Goal: Task Accomplishment & Management: Manage account settings

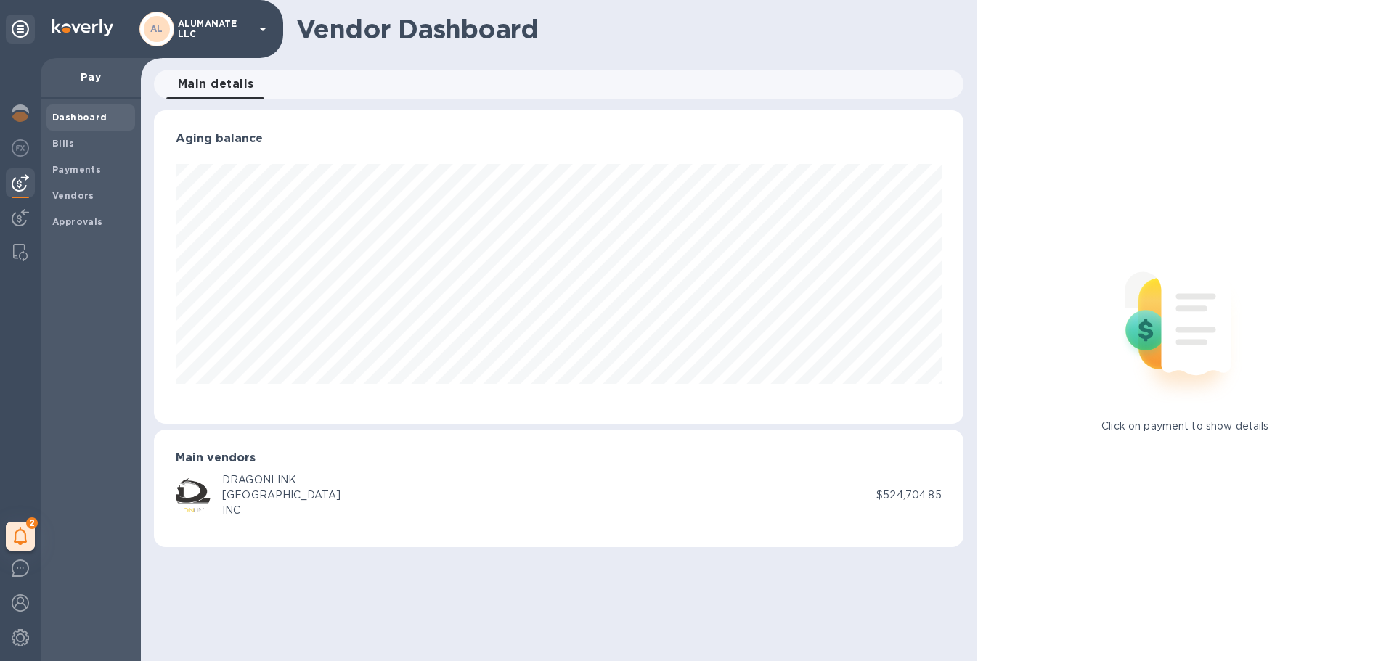
scroll to position [314, 809]
click at [62, 152] on div "Bills" at bounding box center [90, 144] width 89 height 26
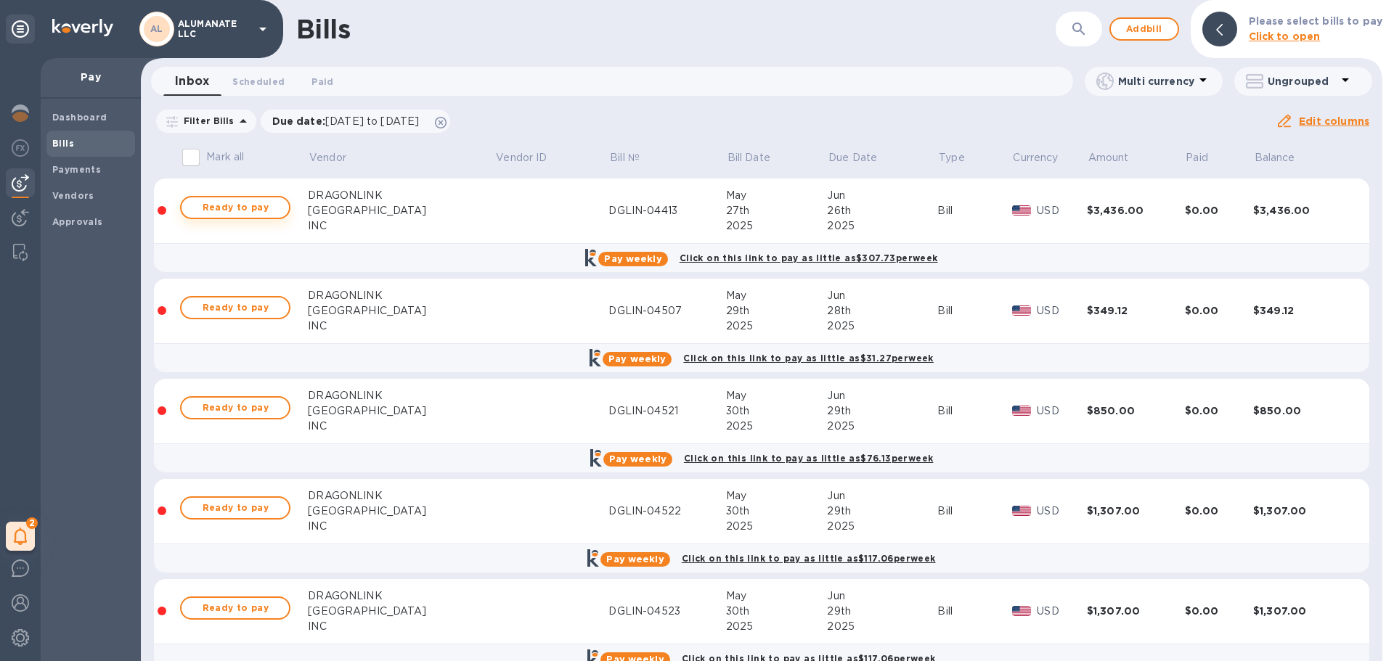
click at [256, 211] on span "Ready to pay" at bounding box center [235, 207] width 84 height 17
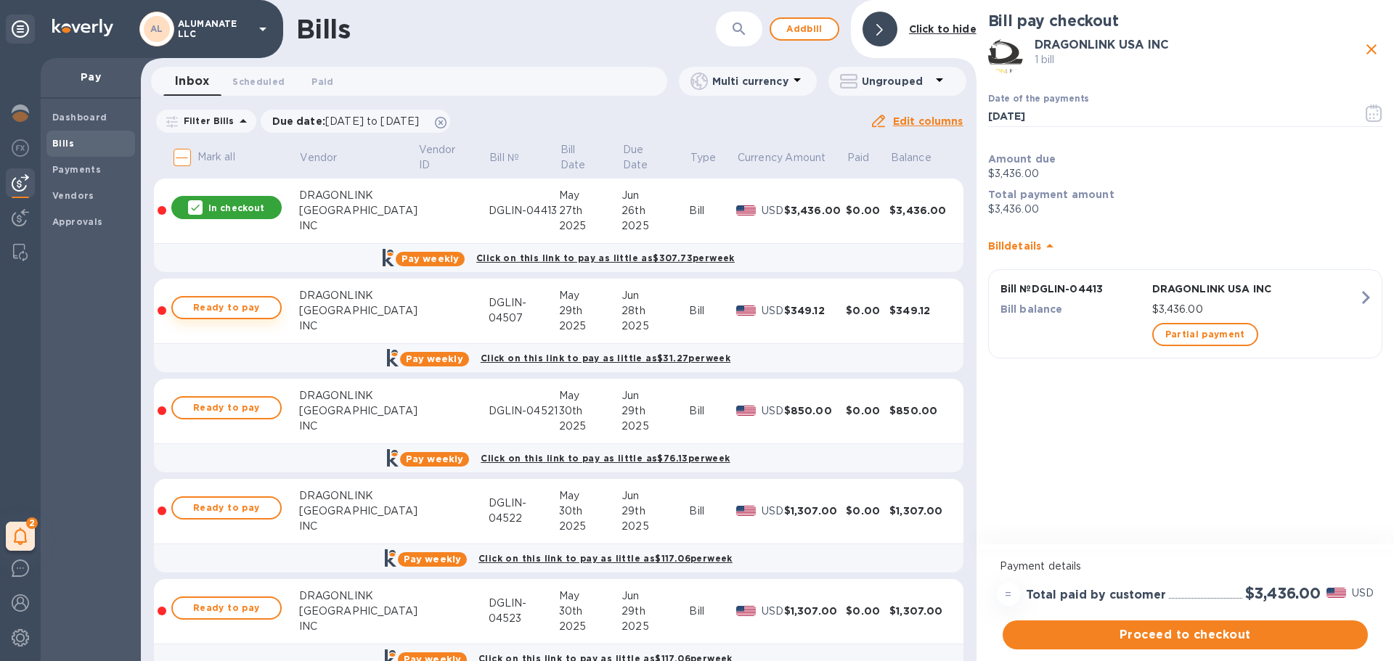
click at [270, 309] on button "Ready to pay" at bounding box center [226, 307] width 110 height 23
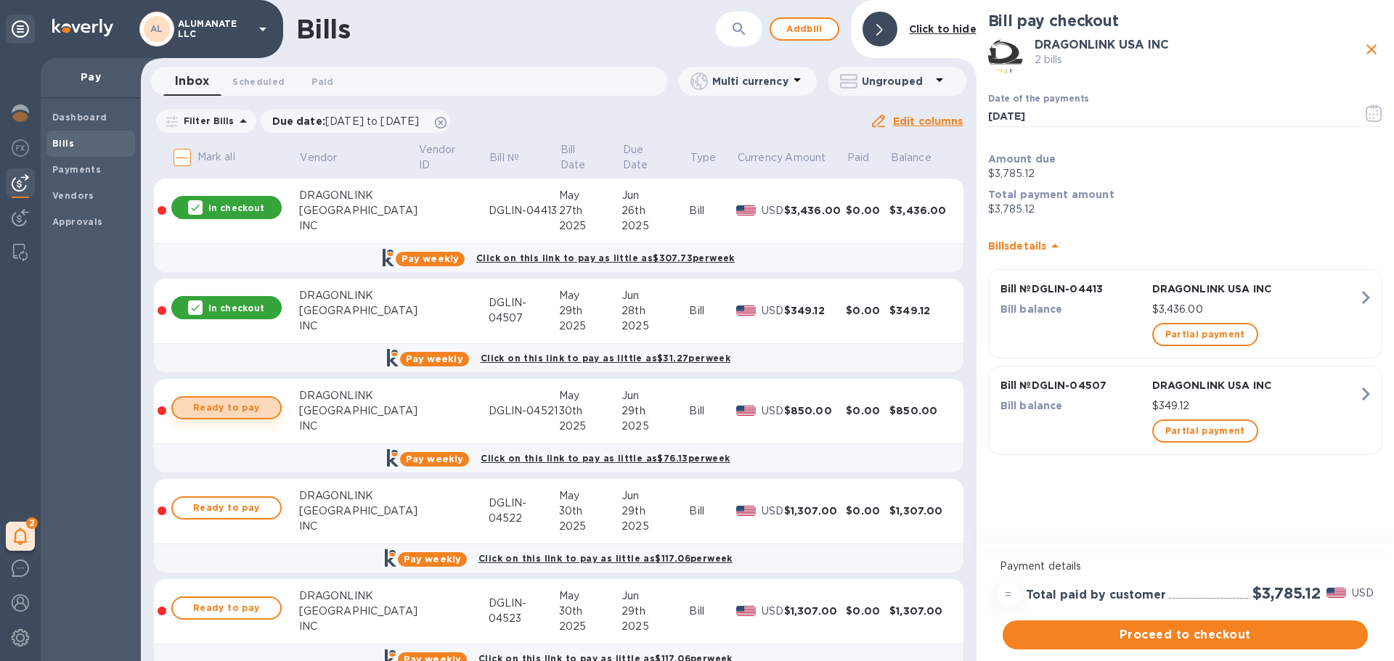
click at [253, 417] on span "Ready to pay" at bounding box center [226, 407] width 84 height 17
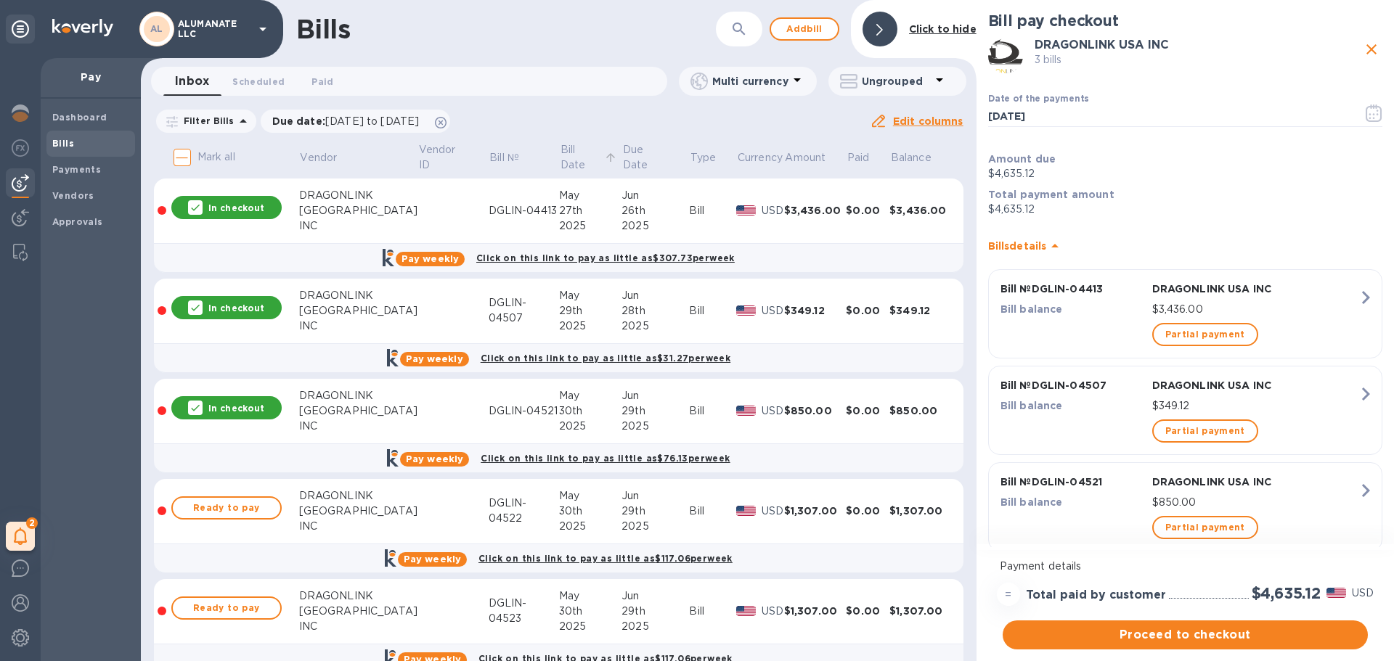
click at [560, 151] on p "Bill Date" at bounding box center [580, 157] width 41 height 30
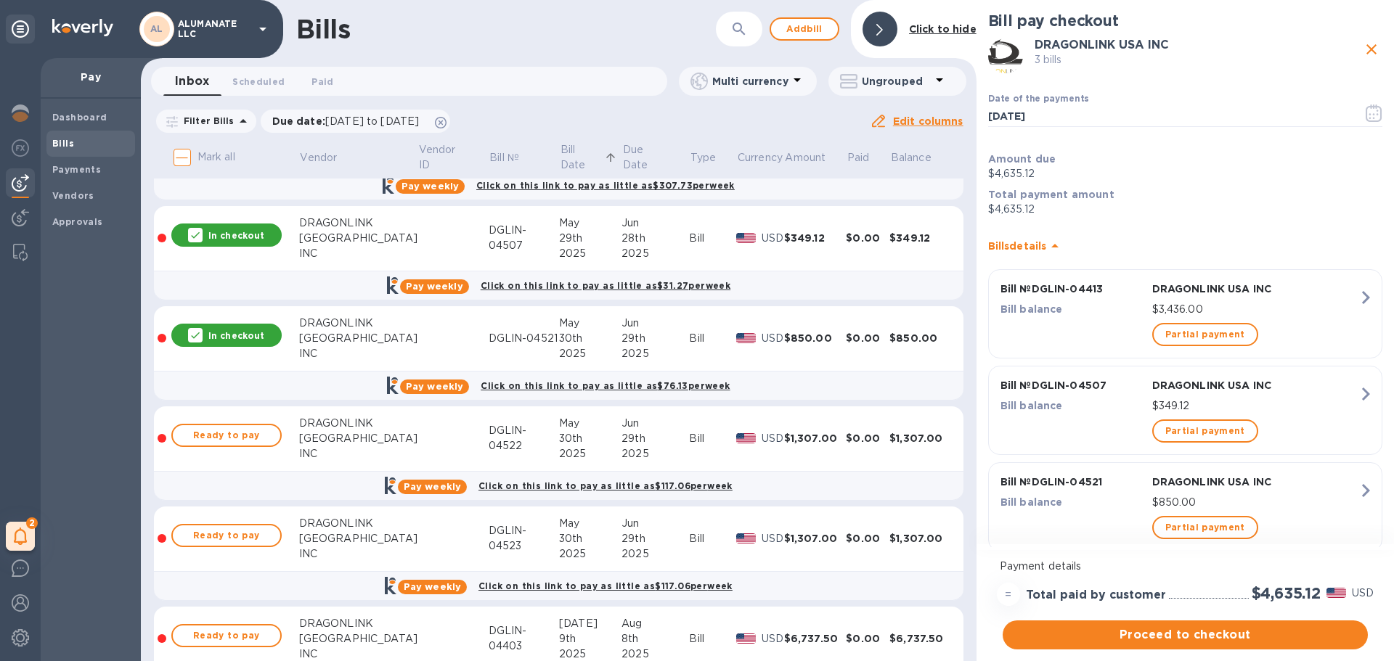
scroll to position [145, 0]
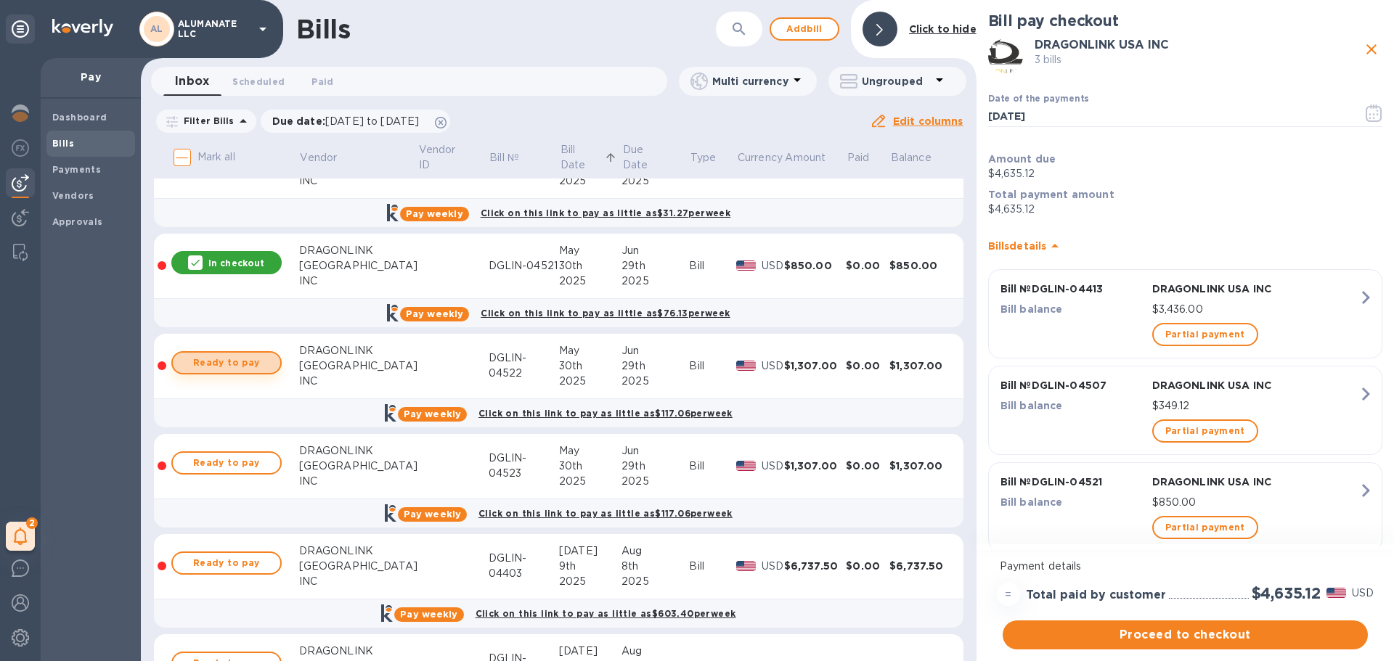
click at [260, 362] on span "Ready to pay" at bounding box center [226, 362] width 84 height 17
click at [247, 465] on span "Ready to pay" at bounding box center [226, 462] width 84 height 17
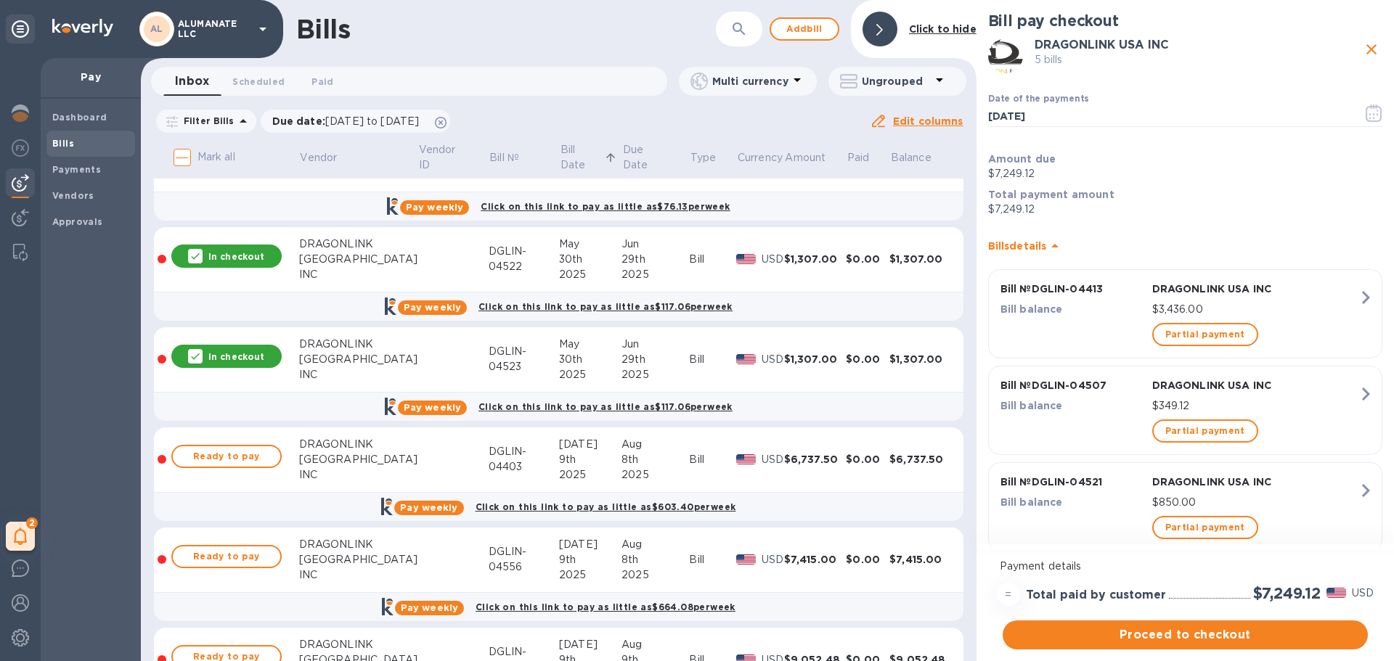
scroll to position [290, 0]
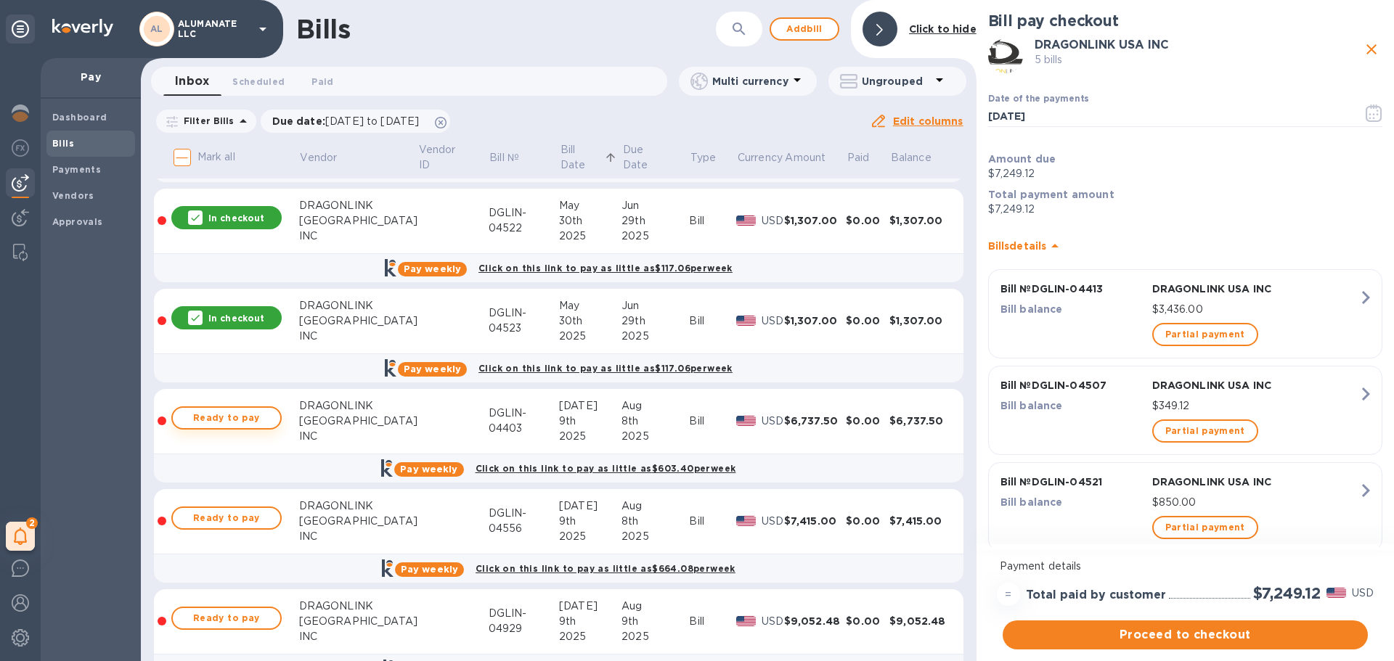
click at [246, 428] on button "Ready to pay" at bounding box center [226, 418] width 110 height 23
click at [232, 523] on span "Ready to pay" at bounding box center [226, 518] width 84 height 17
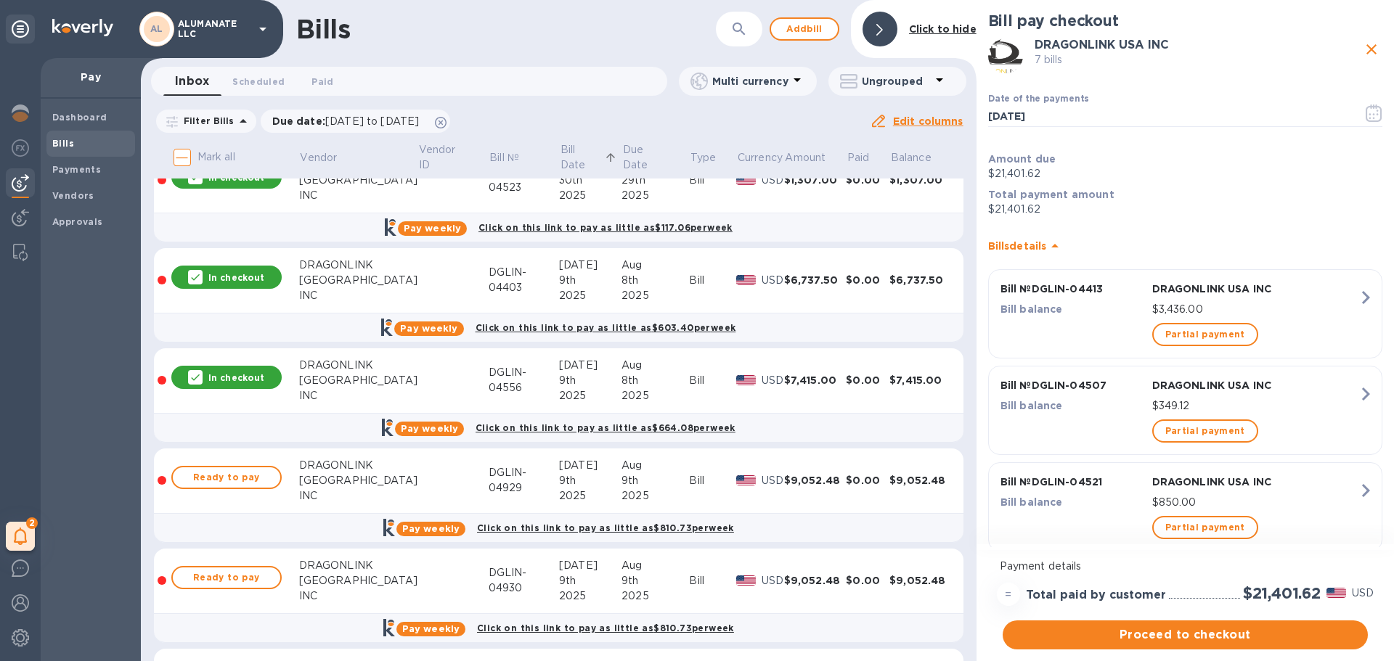
scroll to position [508, 0]
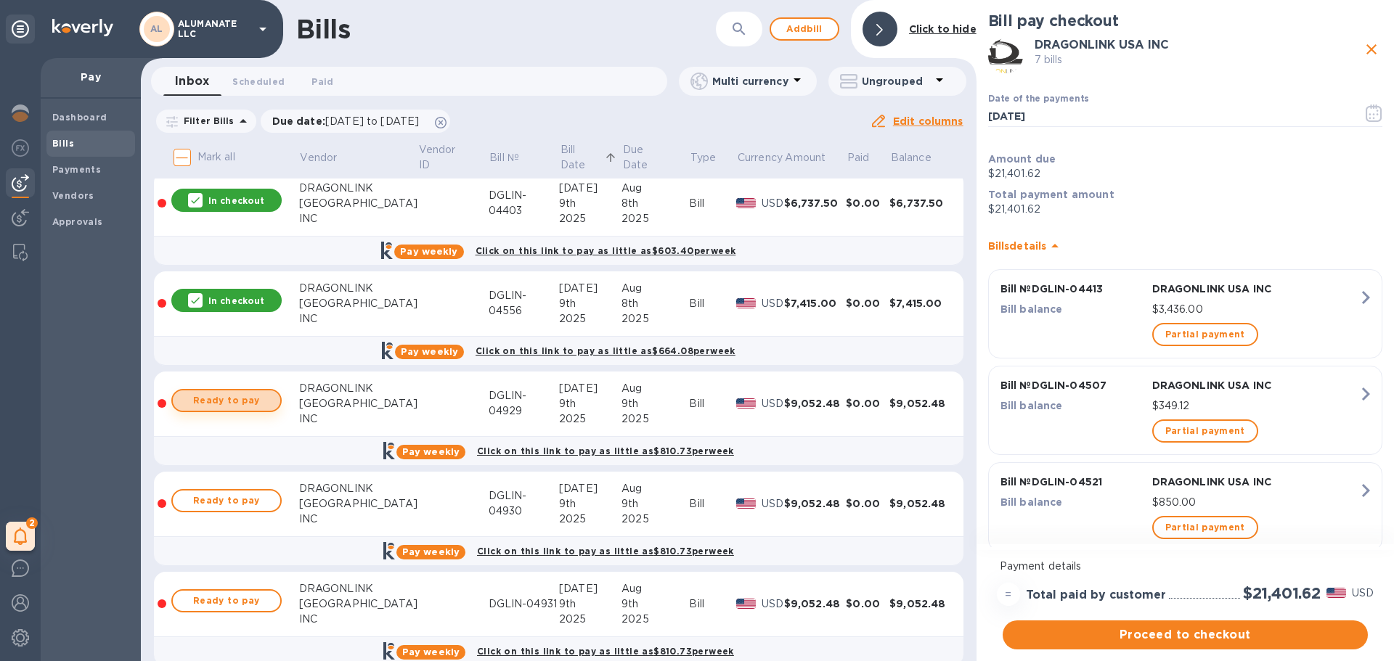
click at [237, 407] on span "Ready to pay" at bounding box center [226, 400] width 84 height 17
click at [240, 501] on span "Ready to pay" at bounding box center [226, 500] width 84 height 17
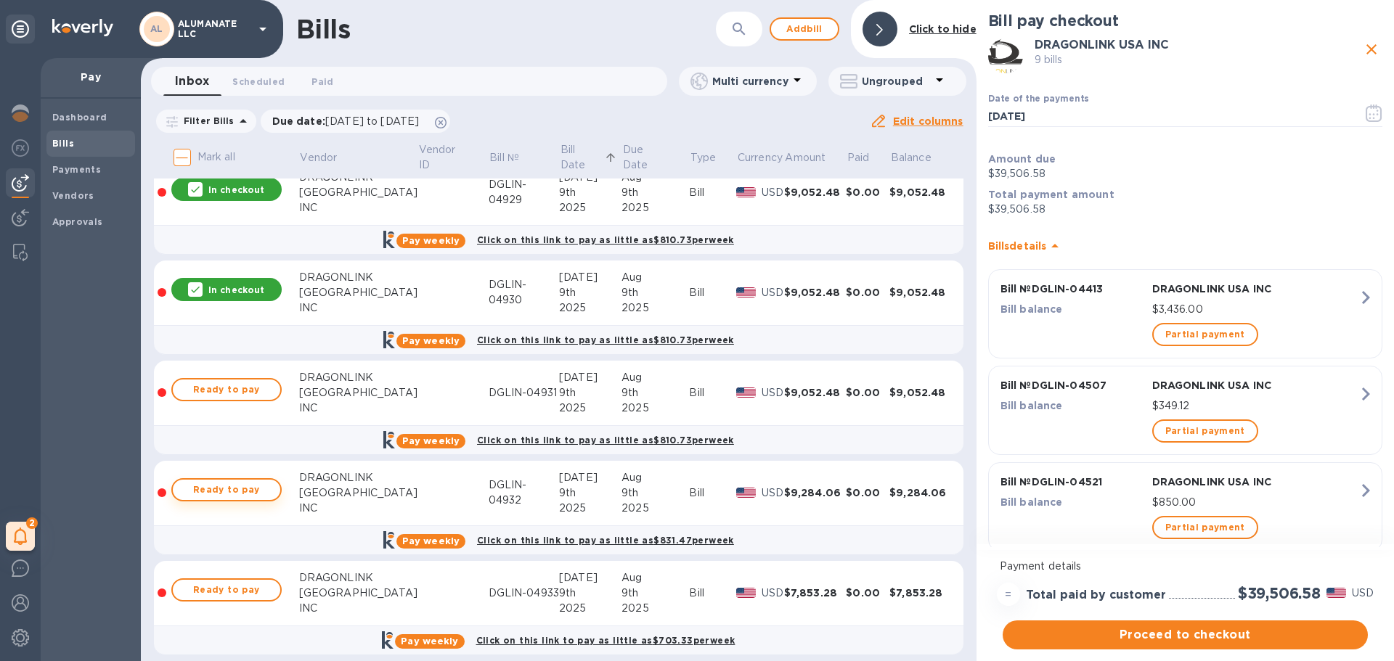
scroll to position [726, 0]
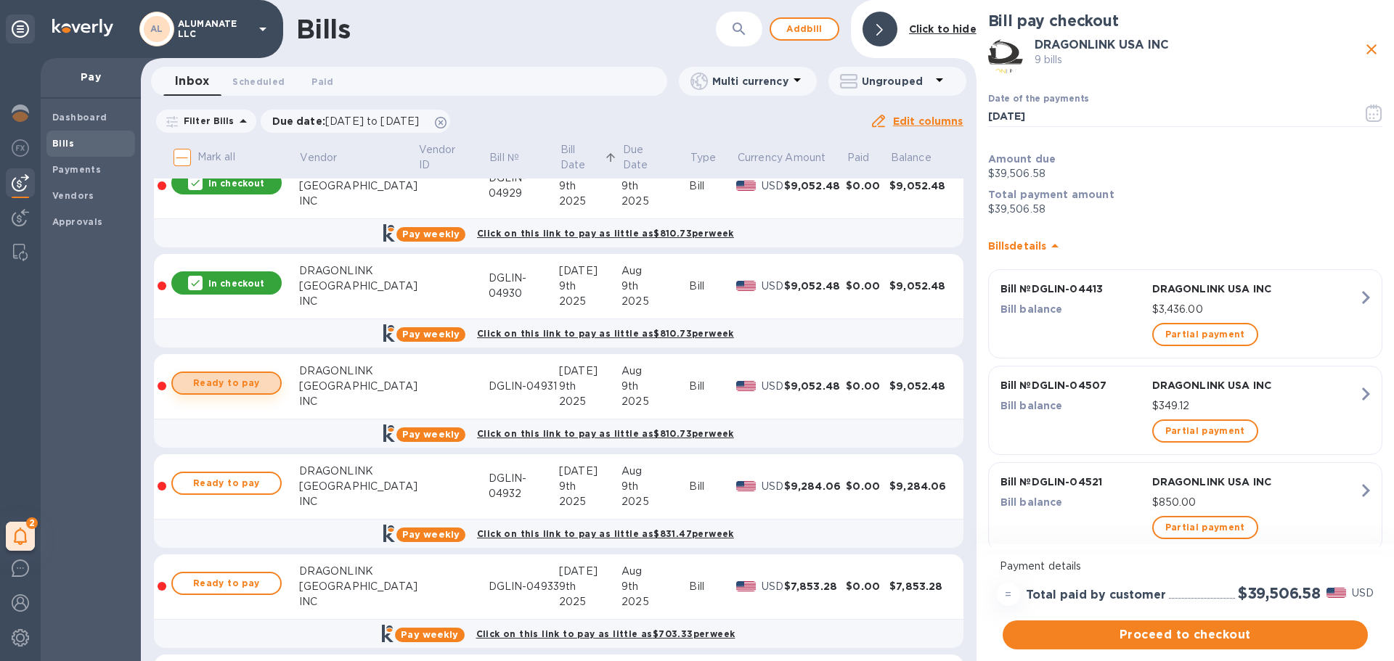
click at [234, 382] on span "Ready to pay" at bounding box center [226, 383] width 84 height 17
click at [242, 484] on span "Ready to pay" at bounding box center [226, 483] width 84 height 17
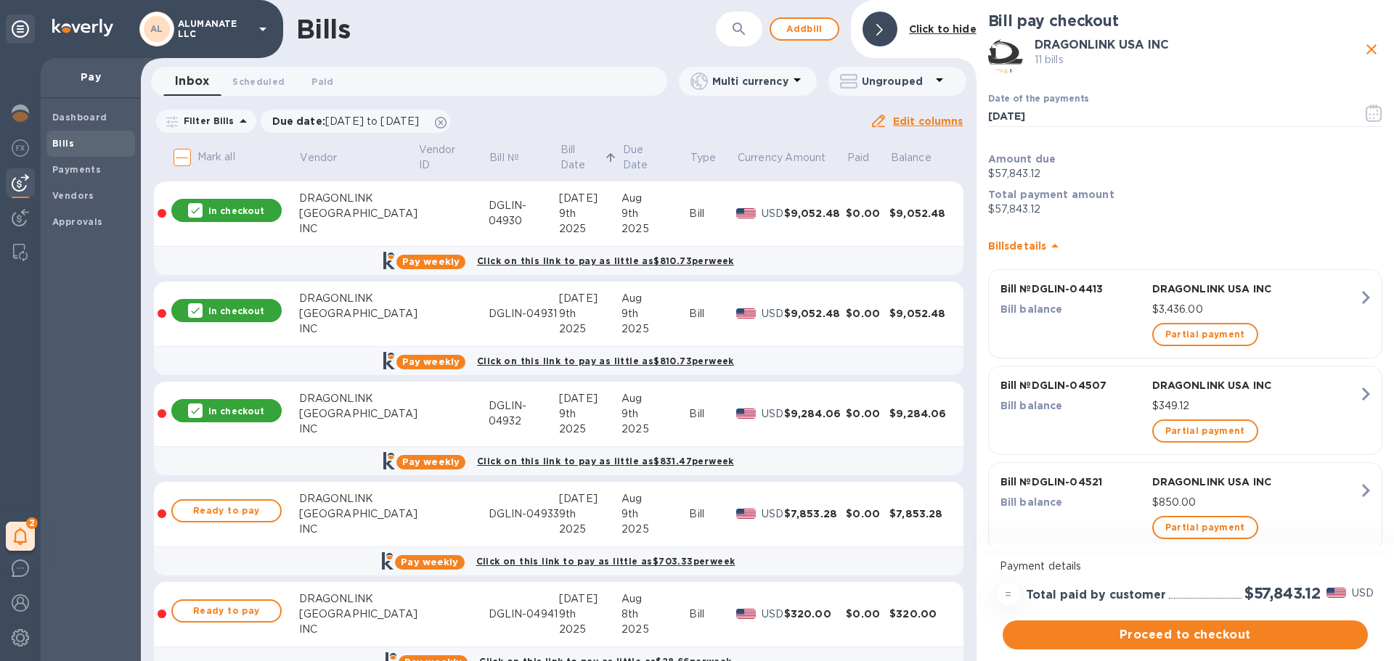
scroll to position [871, 0]
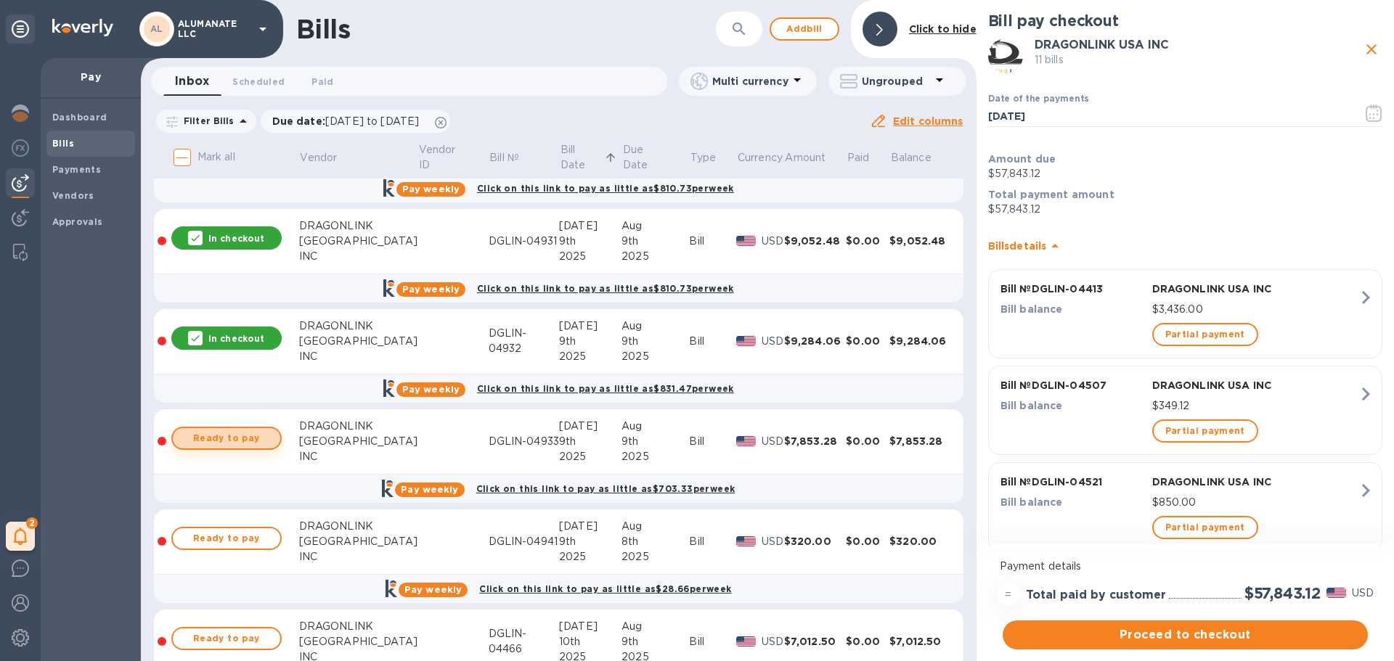
click at [260, 441] on span "Ready to pay" at bounding box center [226, 438] width 84 height 17
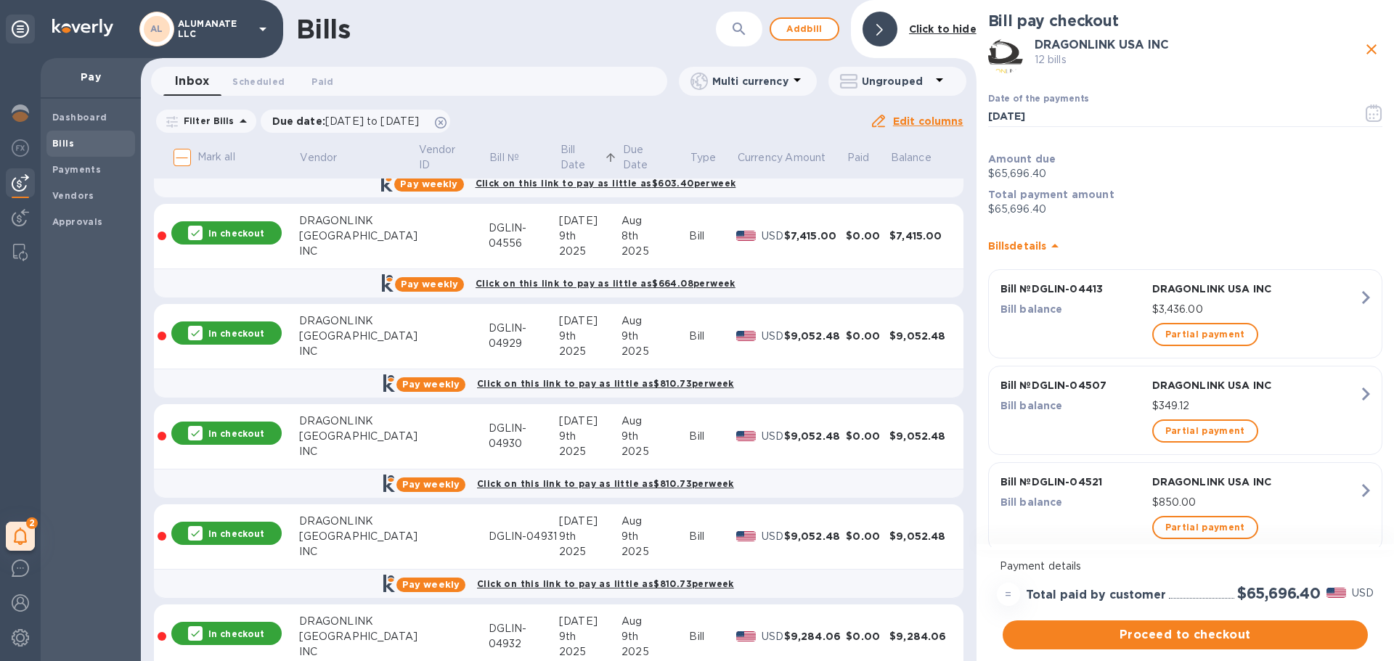
scroll to position [508, 0]
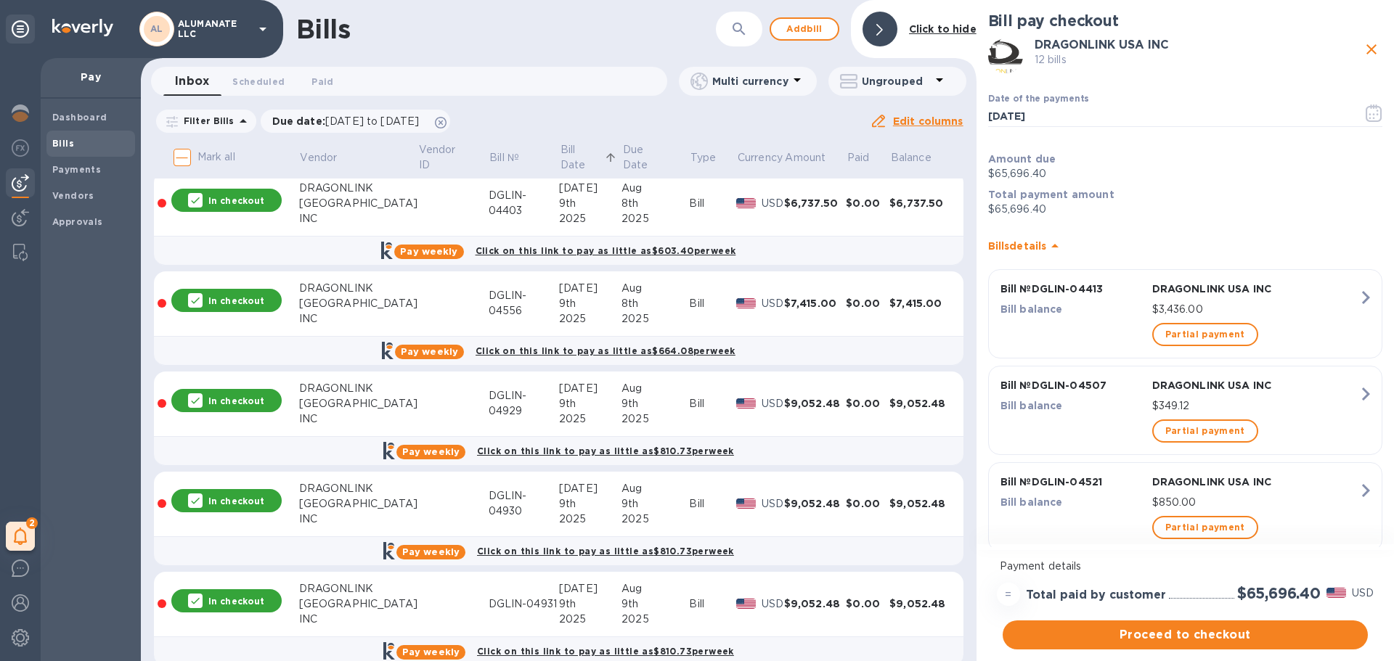
click at [184, 166] on input "Mark all" at bounding box center [182, 157] width 30 height 30
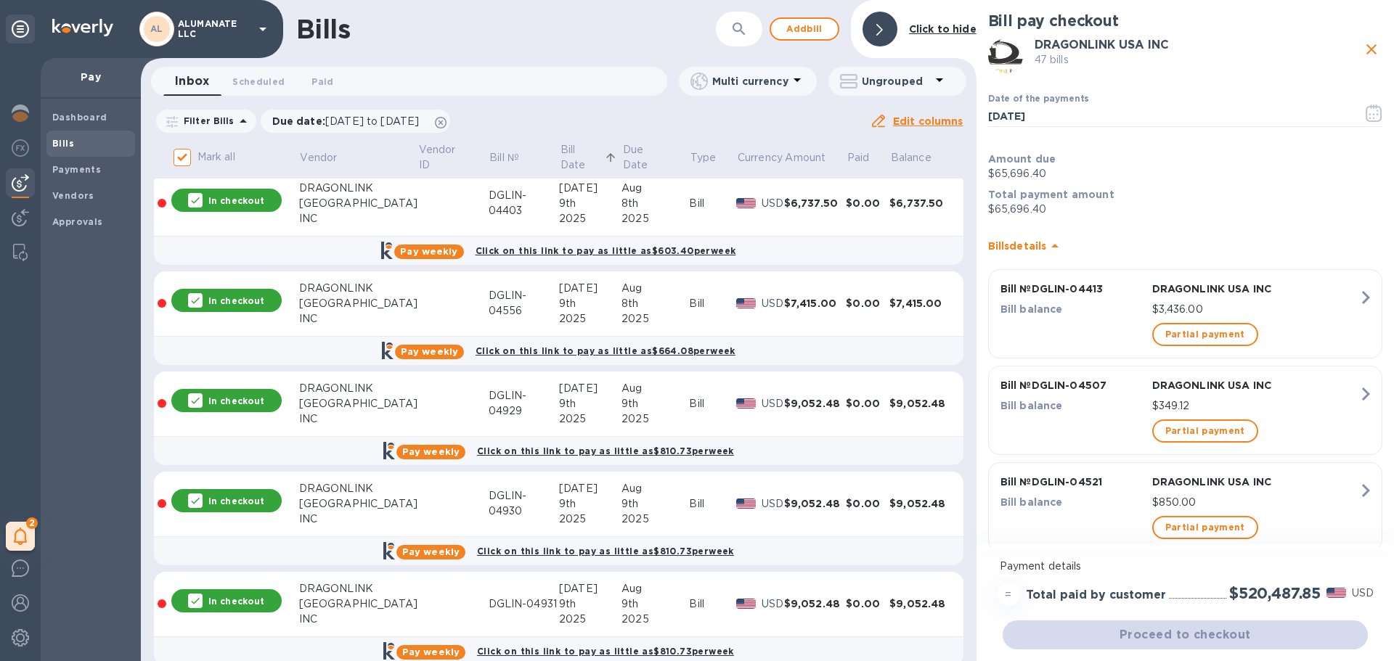
click at [184, 162] on input "Mark all" at bounding box center [182, 157] width 30 height 30
checkbox input "false"
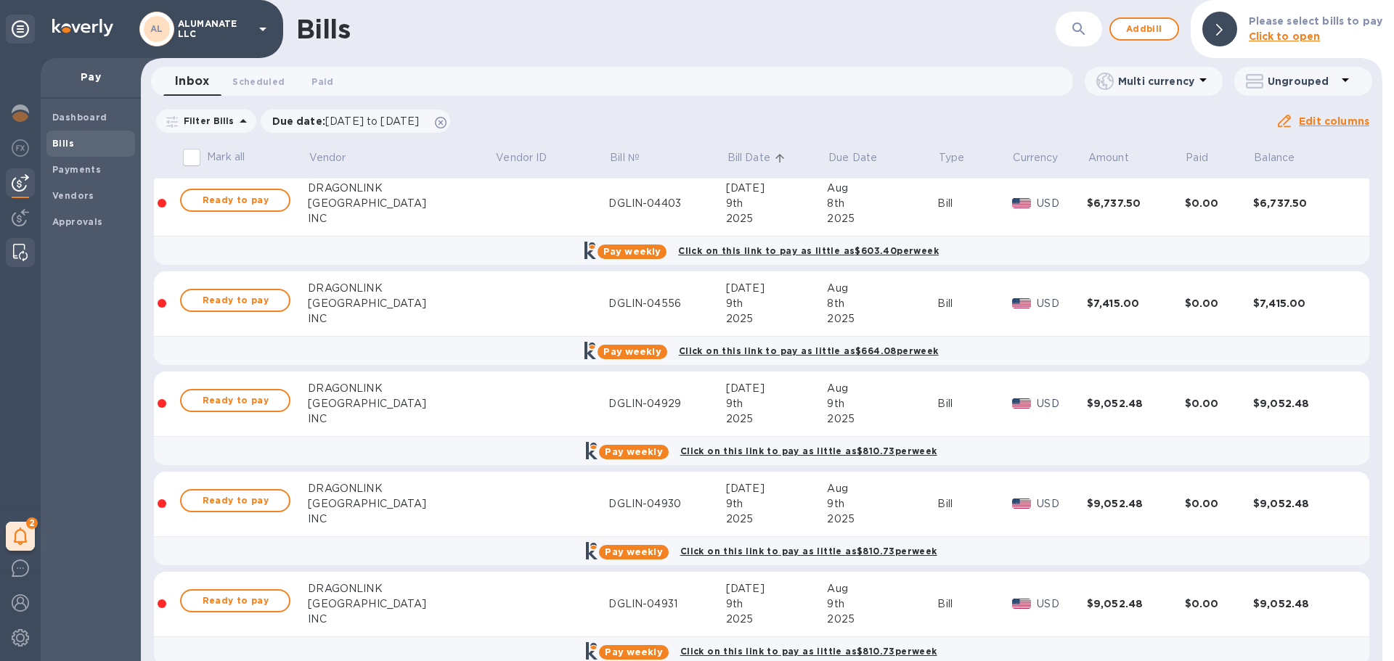
click at [18, 258] on img at bounding box center [20, 252] width 15 height 17
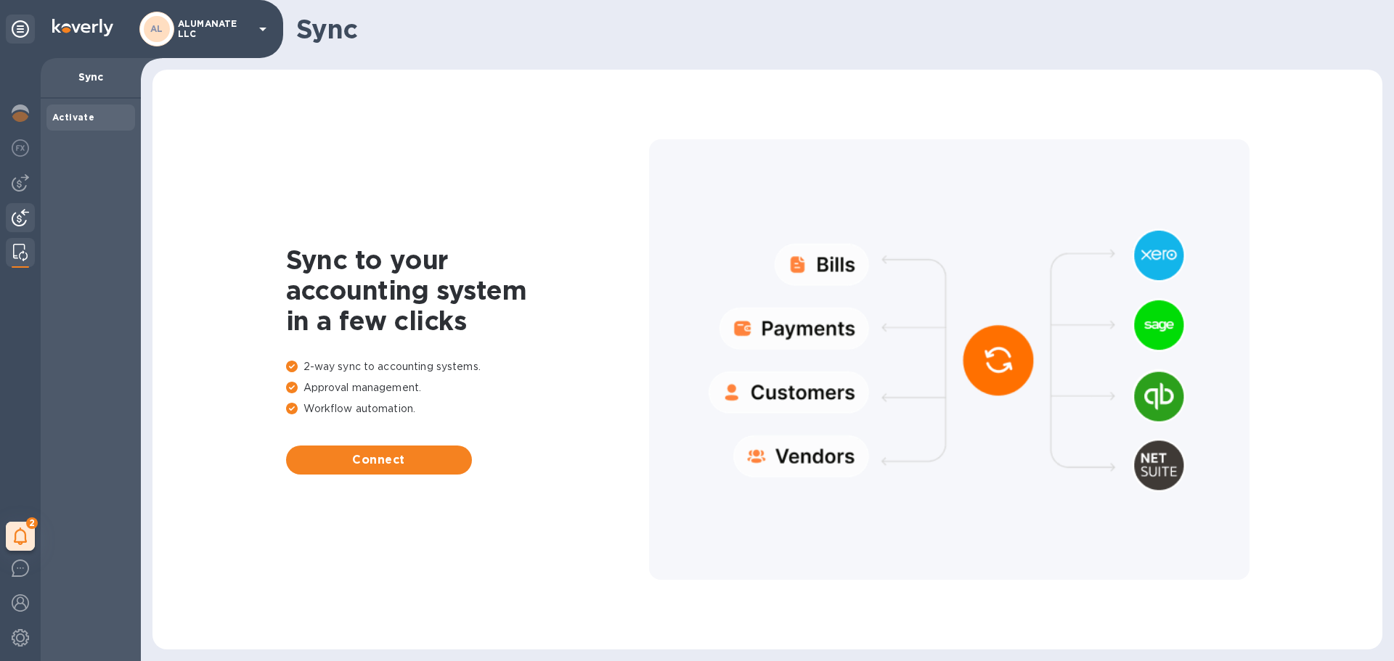
click at [25, 216] on img at bounding box center [20, 217] width 17 height 17
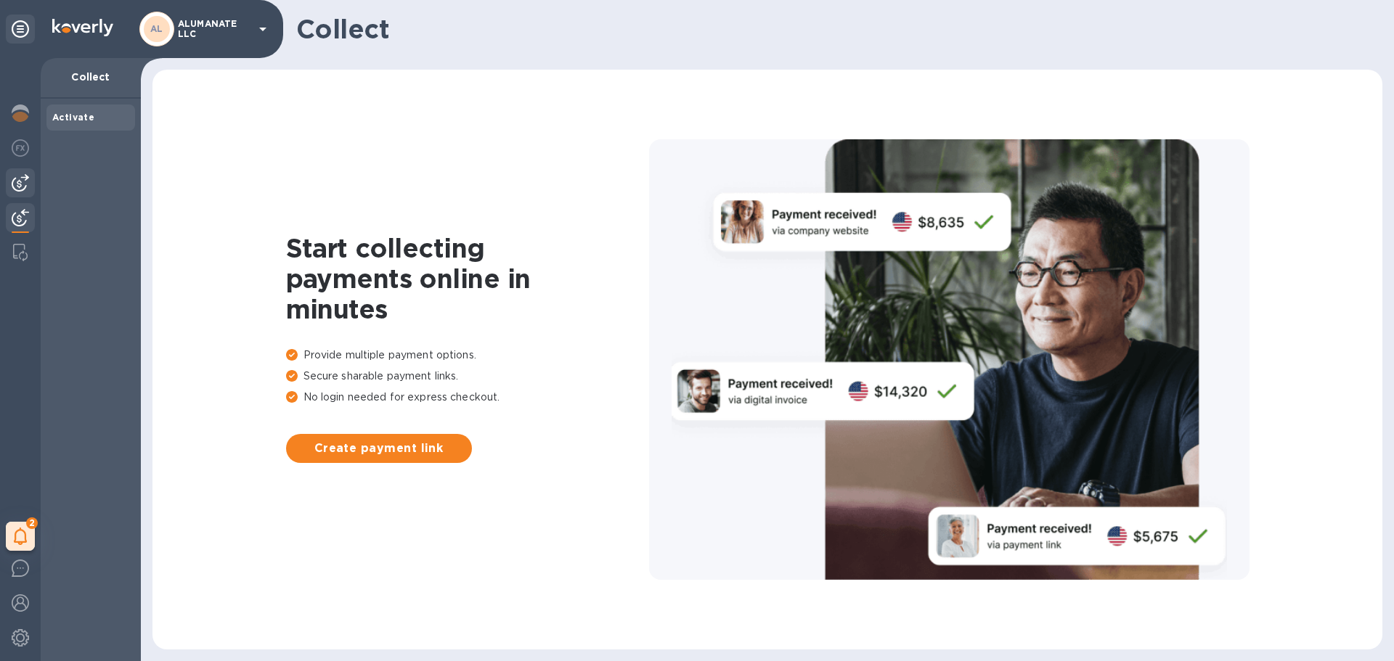
click at [20, 194] on div at bounding box center [20, 182] width 29 height 29
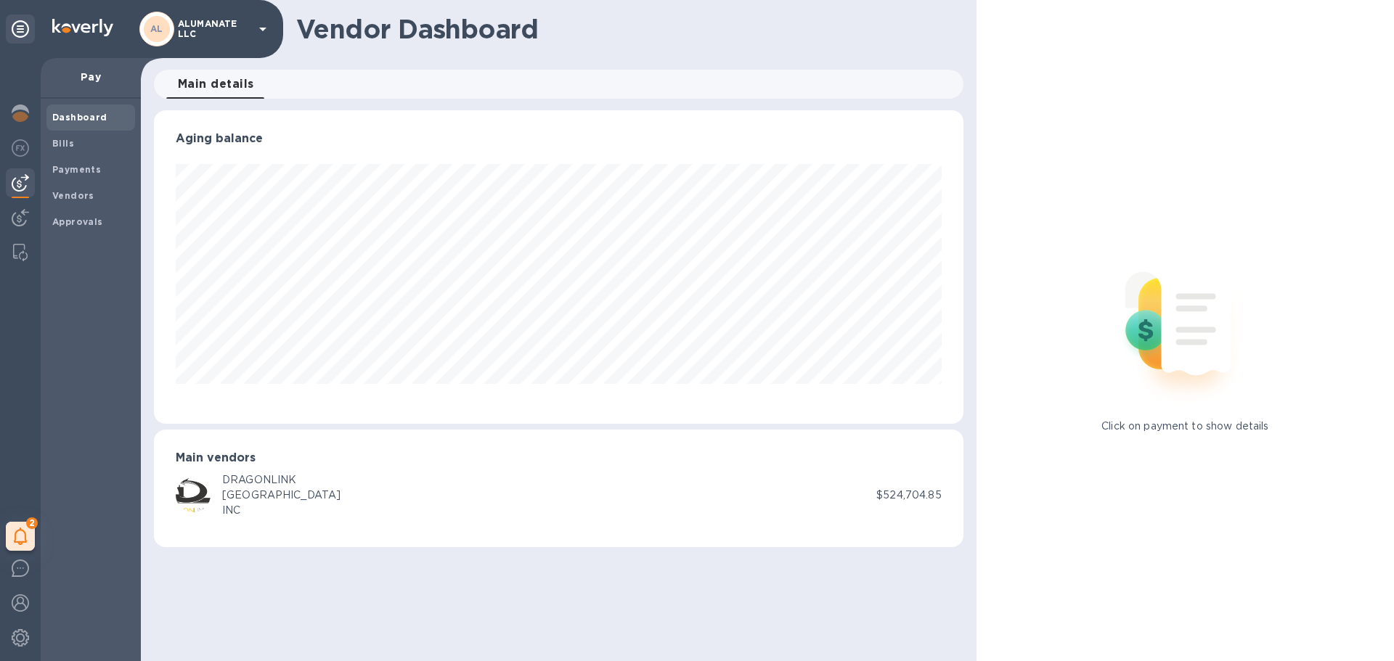
scroll to position [314, 809]
click at [16, 152] on img at bounding box center [20, 147] width 17 height 17
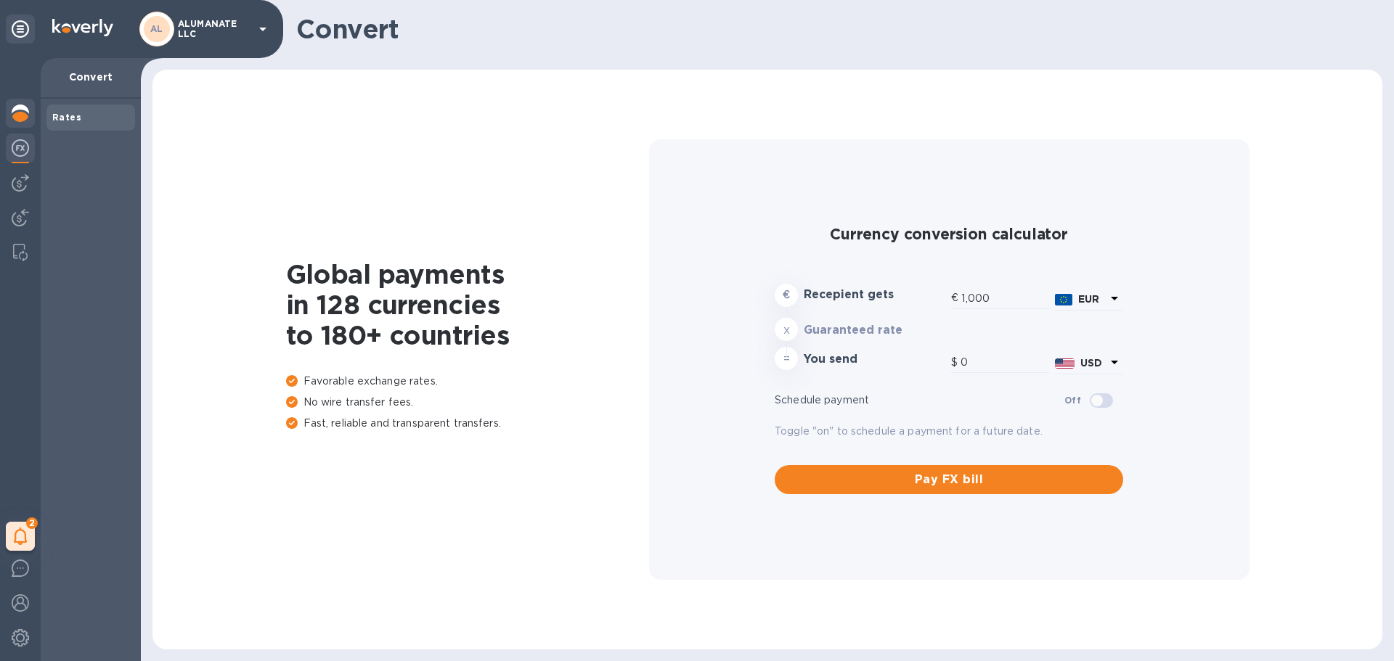
type input "1,177.27"
click at [16, 104] on div at bounding box center [20, 115] width 29 height 32
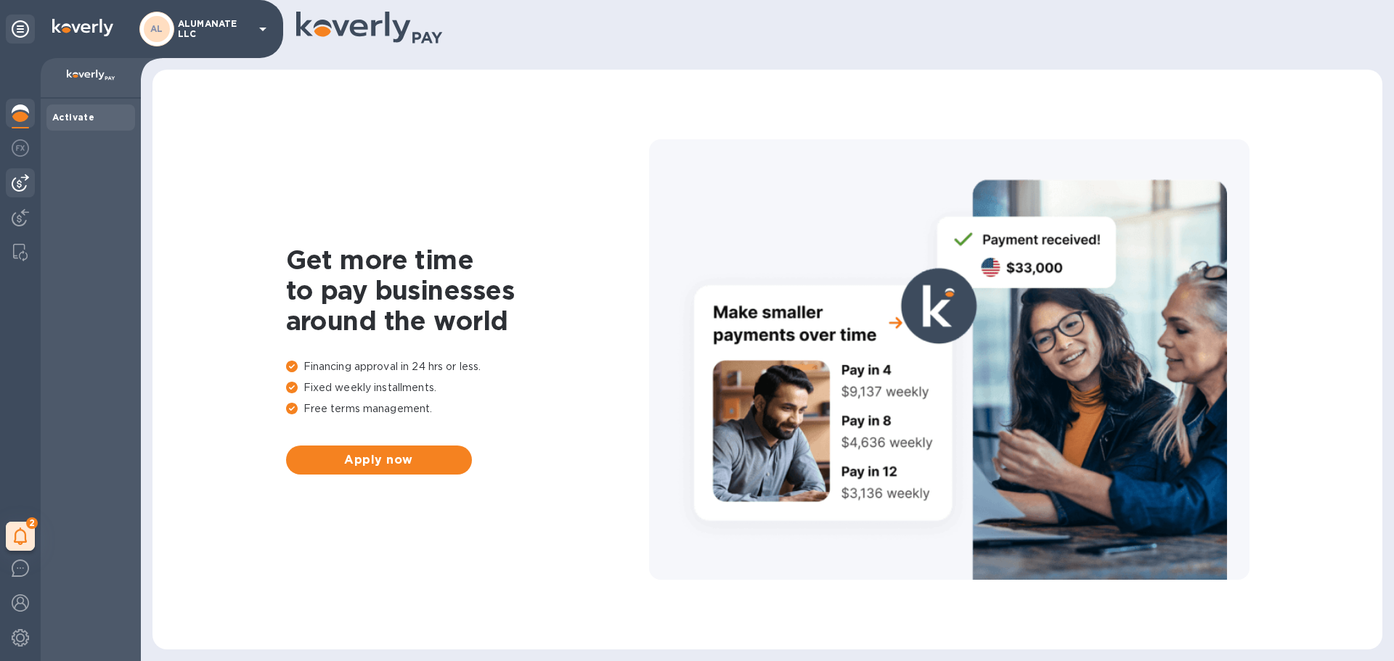
click at [23, 184] on img at bounding box center [20, 182] width 17 height 17
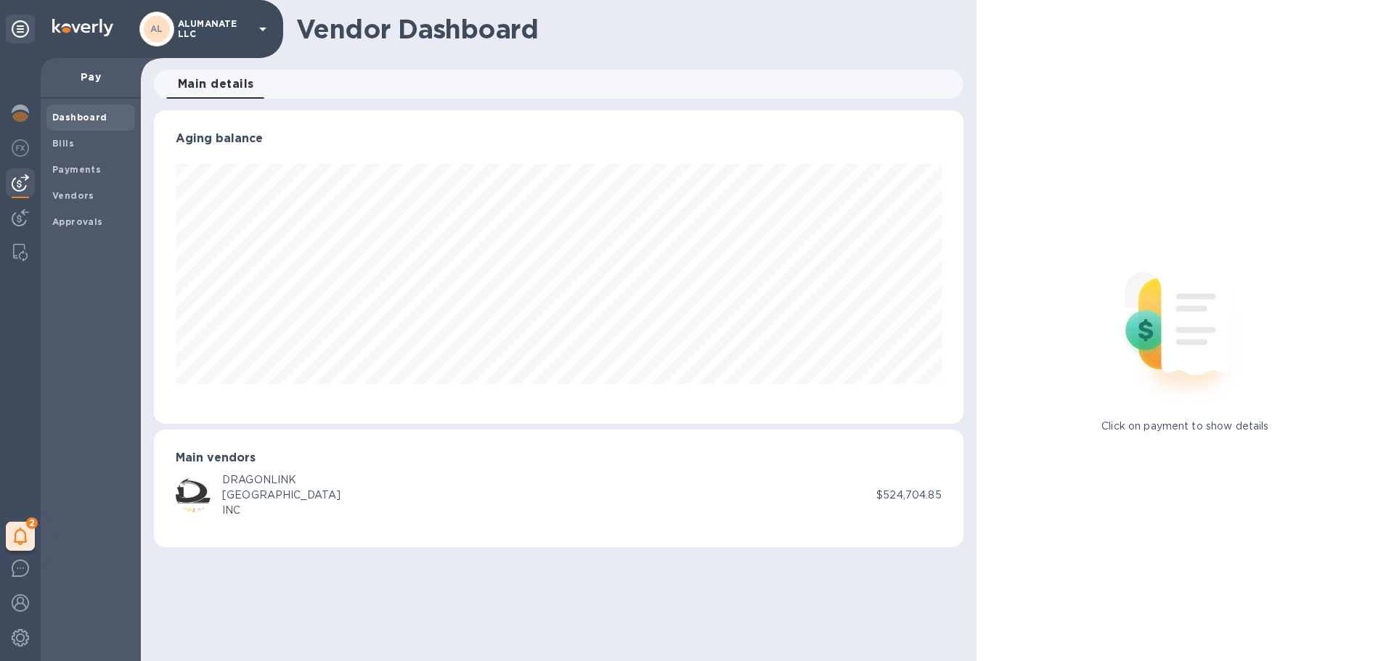
scroll to position [725688, 725192]
click at [22, 36] on icon at bounding box center [20, 28] width 17 height 17
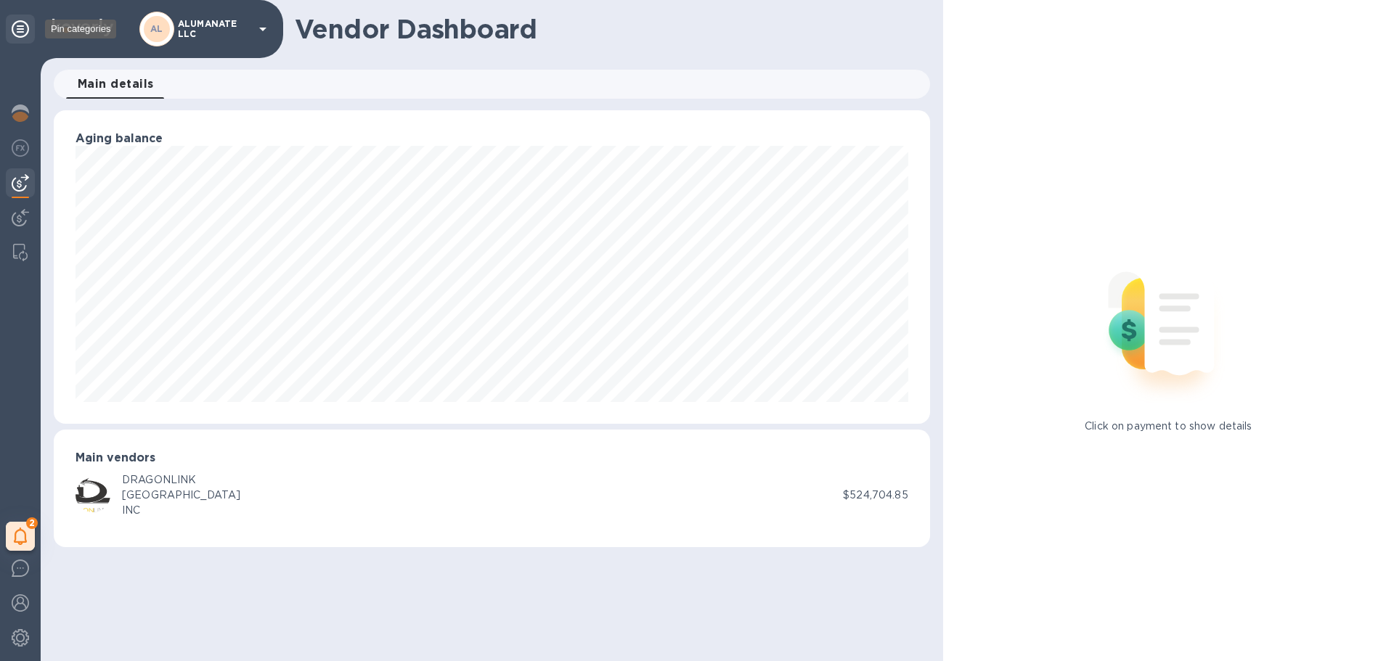
click at [22, 36] on icon at bounding box center [20, 28] width 17 height 17
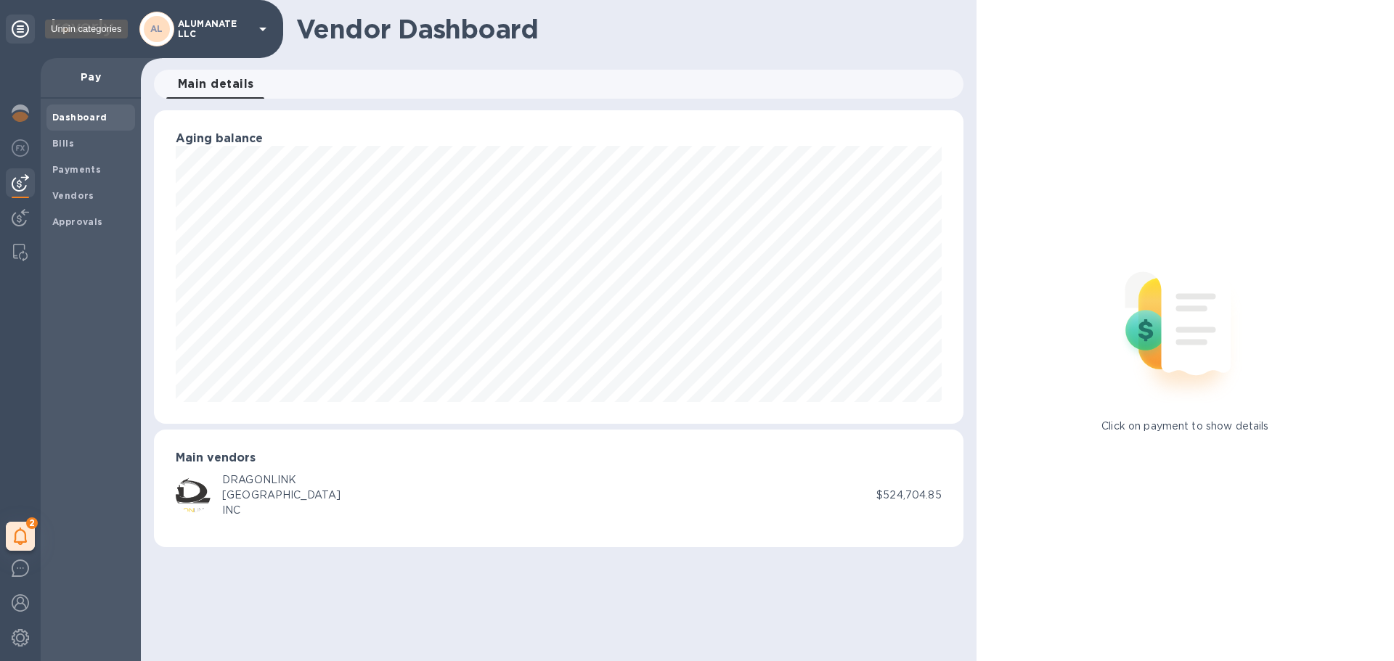
scroll to position [314, 809]
click at [264, 25] on icon at bounding box center [262, 28] width 17 height 17
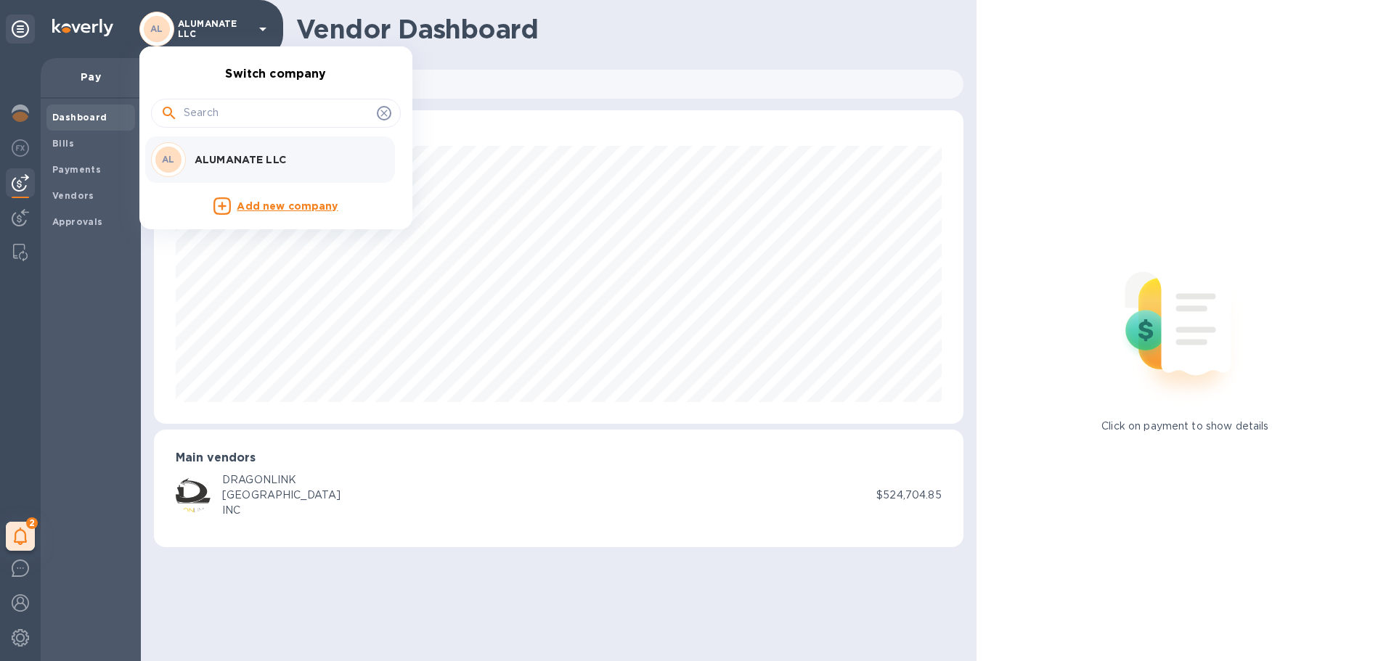
click at [264, 25] on div at bounding box center [697, 330] width 1394 height 661
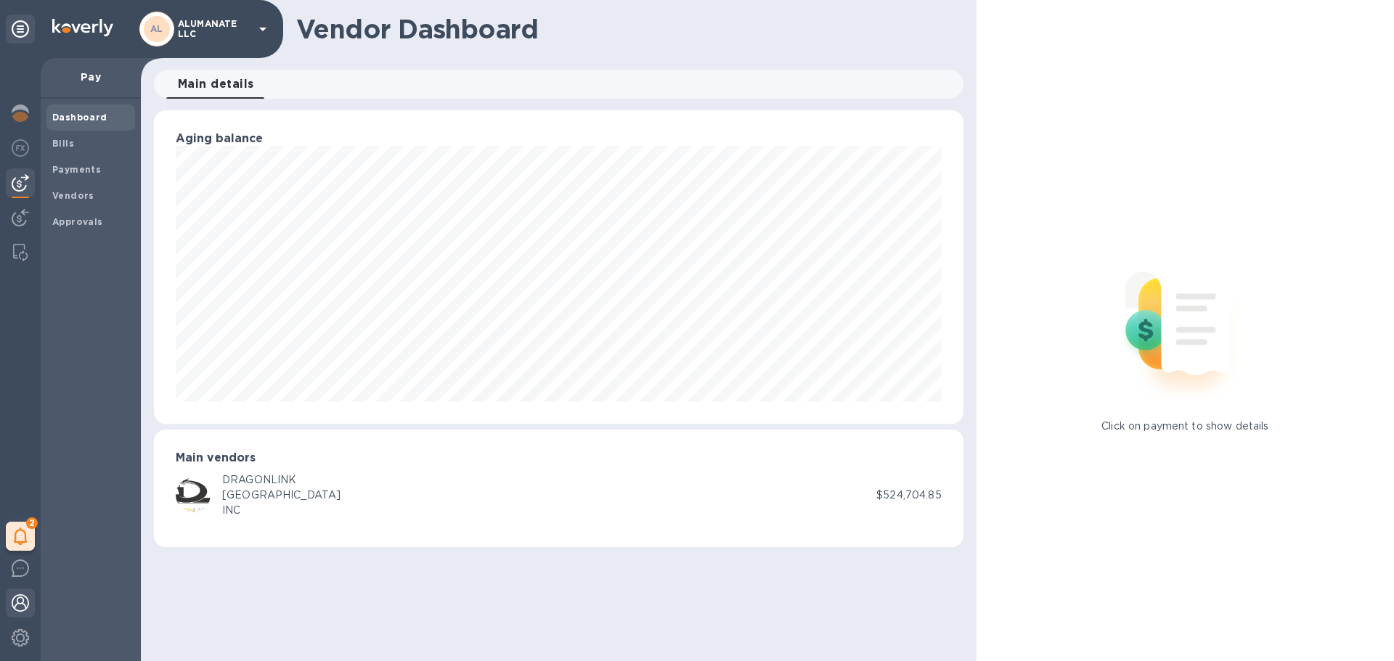
click at [23, 604] on img at bounding box center [20, 603] width 17 height 17
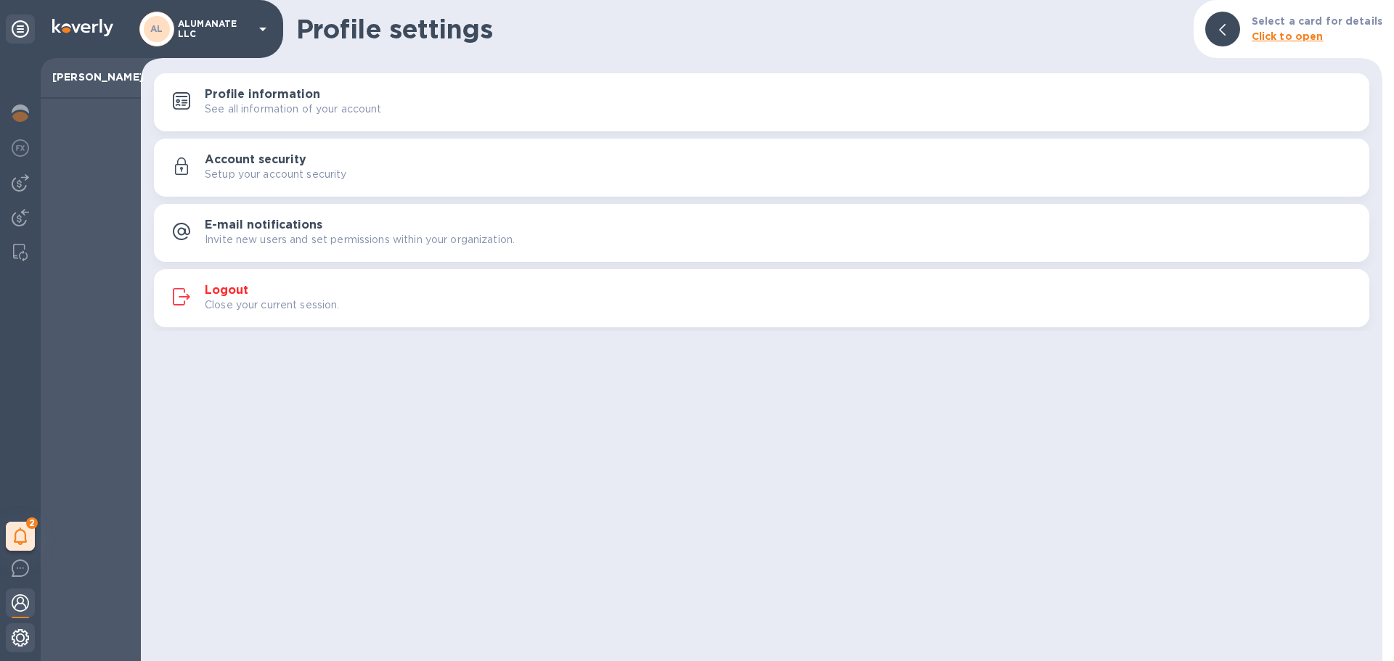
click at [20, 637] on img at bounding box center [20, 637] width 17 height 17
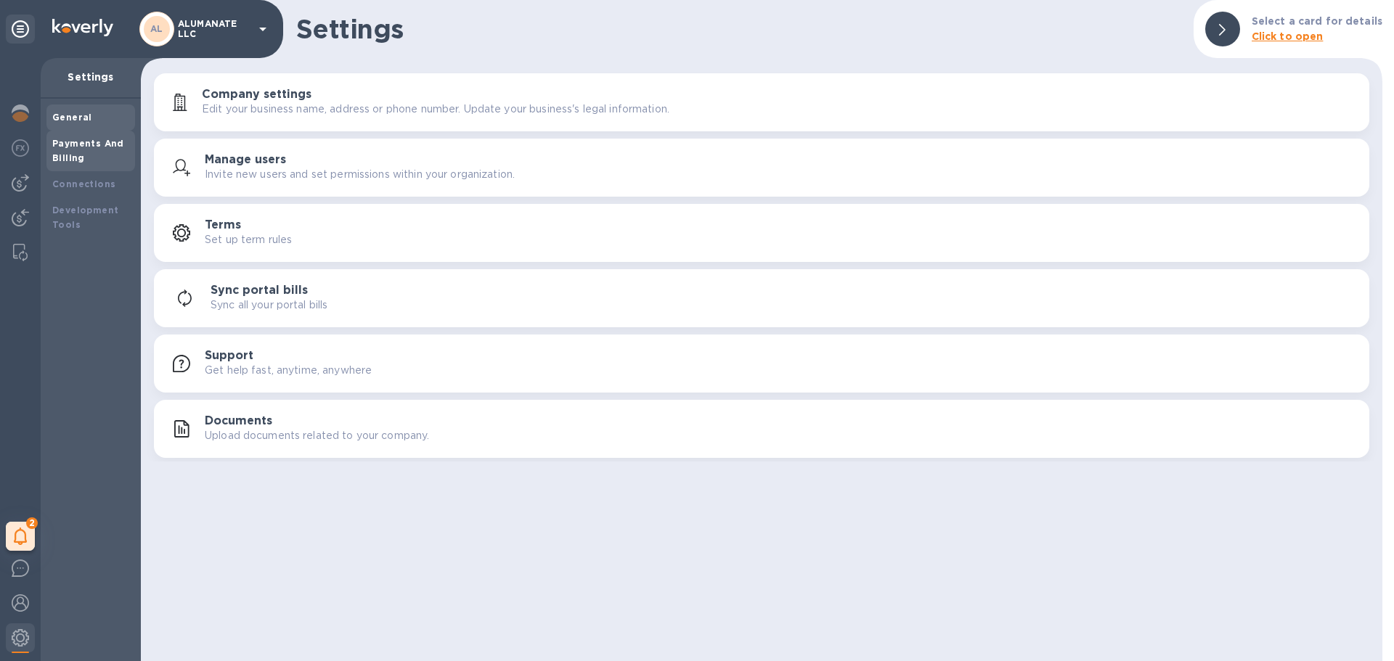
click at [60, 158] on b "Payments And Billing" at bounding box center [88, 150] width 72 height 25
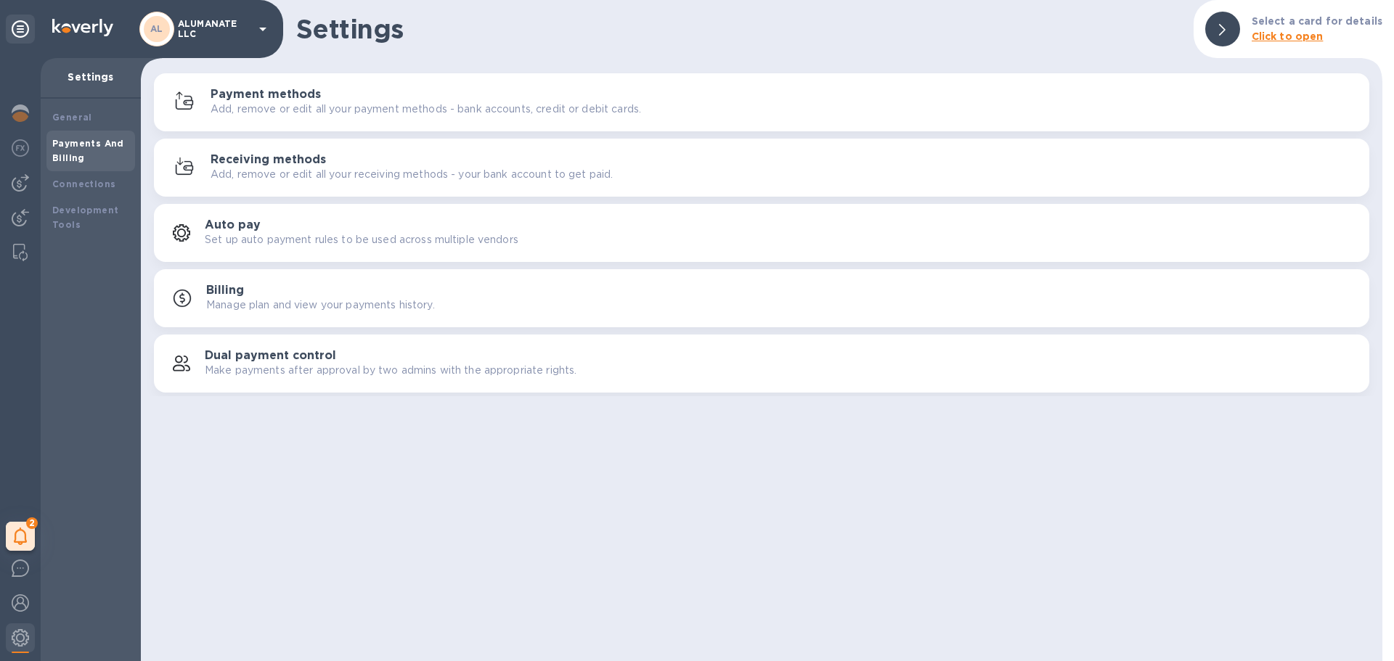
click at [335, 105] on p "Add, remove or edit all your payment methods - bank accounts, credit or debit c…" at bounding box center [426, 109] width 431 height 15
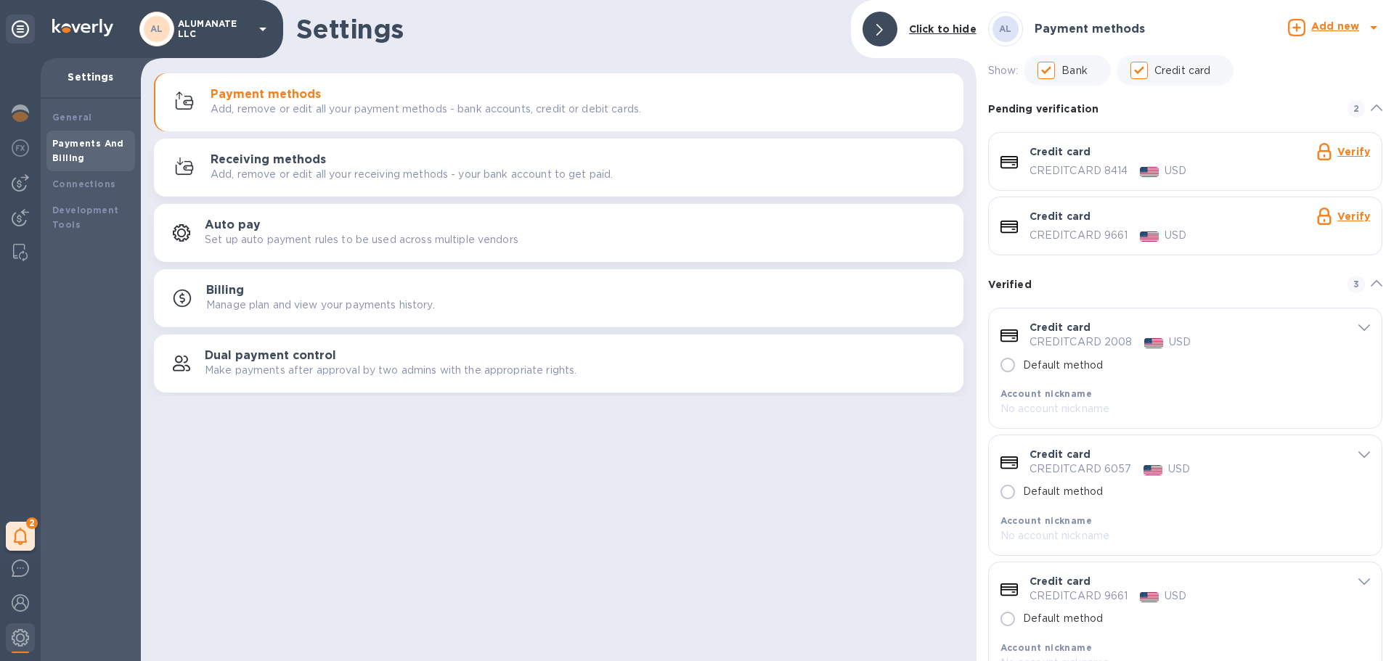
click at [291, 303] on p "Manage plan and view your payments history." at bounding box center [320, 305] width 229 height 15
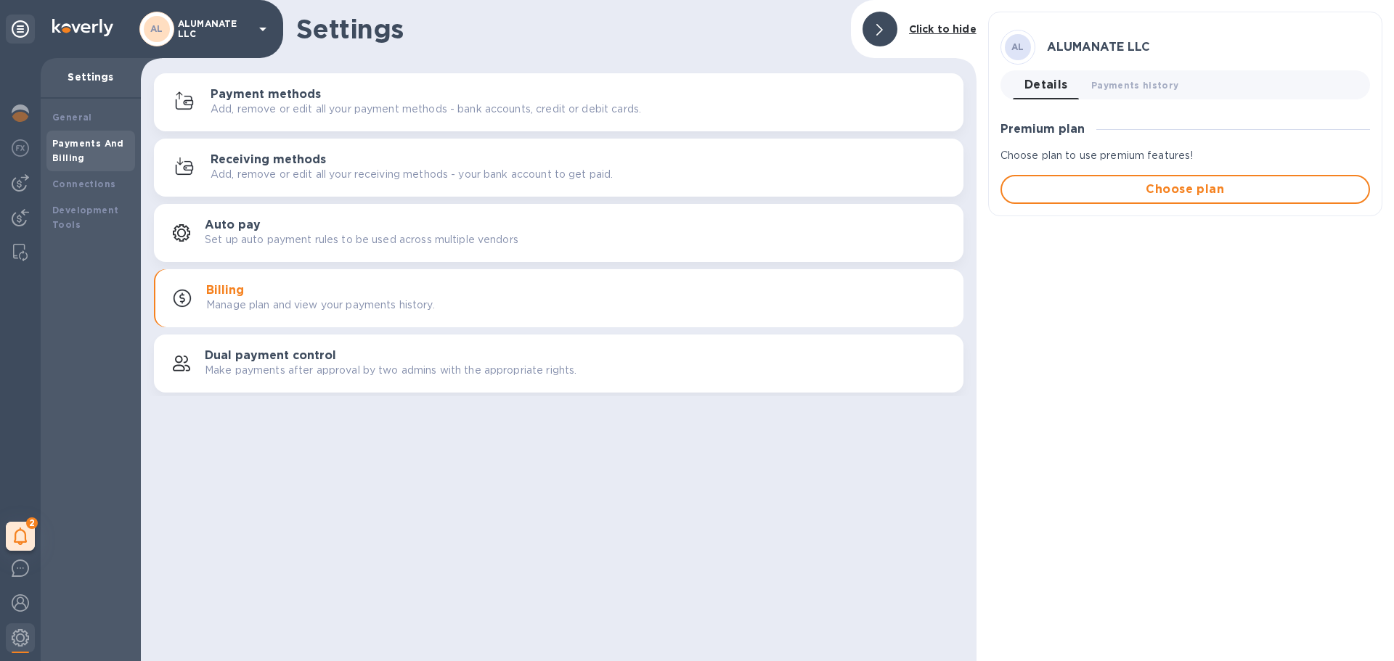
click at [291, 303] on p "Manage plan and view your payments history." at bounding box center [320, 305] width 229 height 15
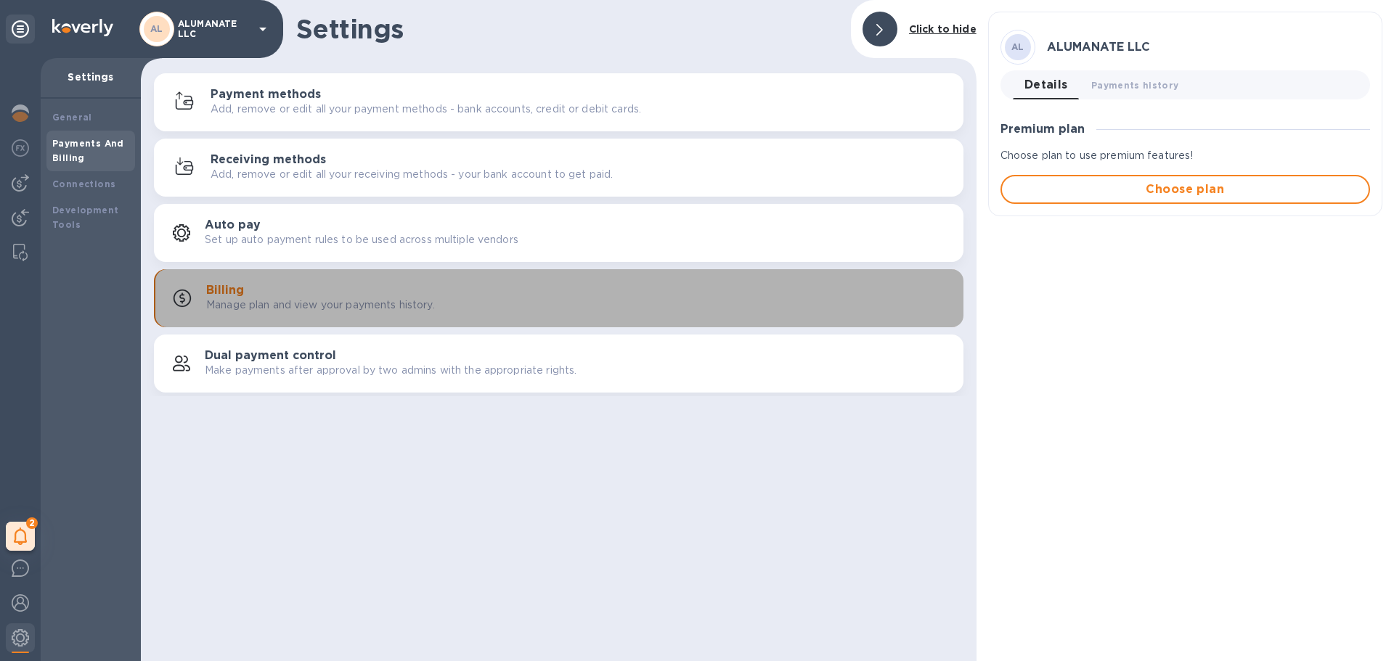
click at [291, 303] on p "Manage plan and view your payments history." at bounding box center [320, 305] width 229 height 15
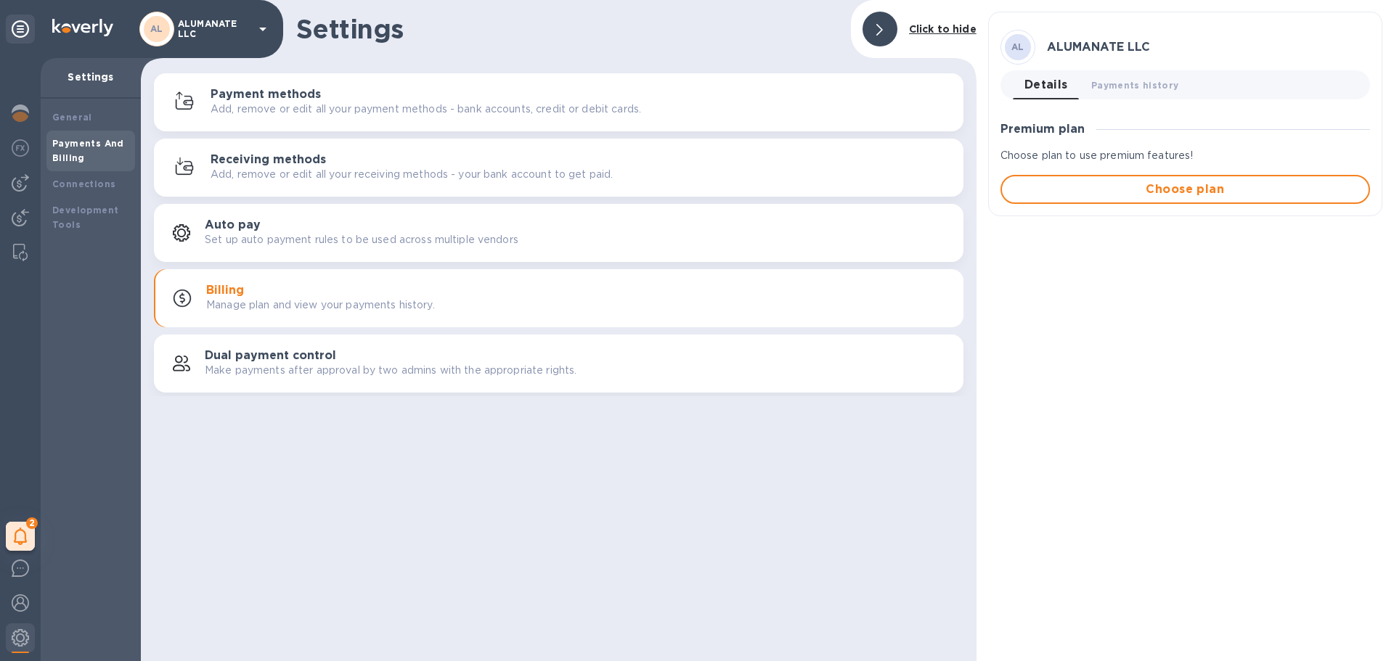
click at [291, 303] on p "Manage plan and view your payments history." at bounding box center [320, 305] width 229 height 15
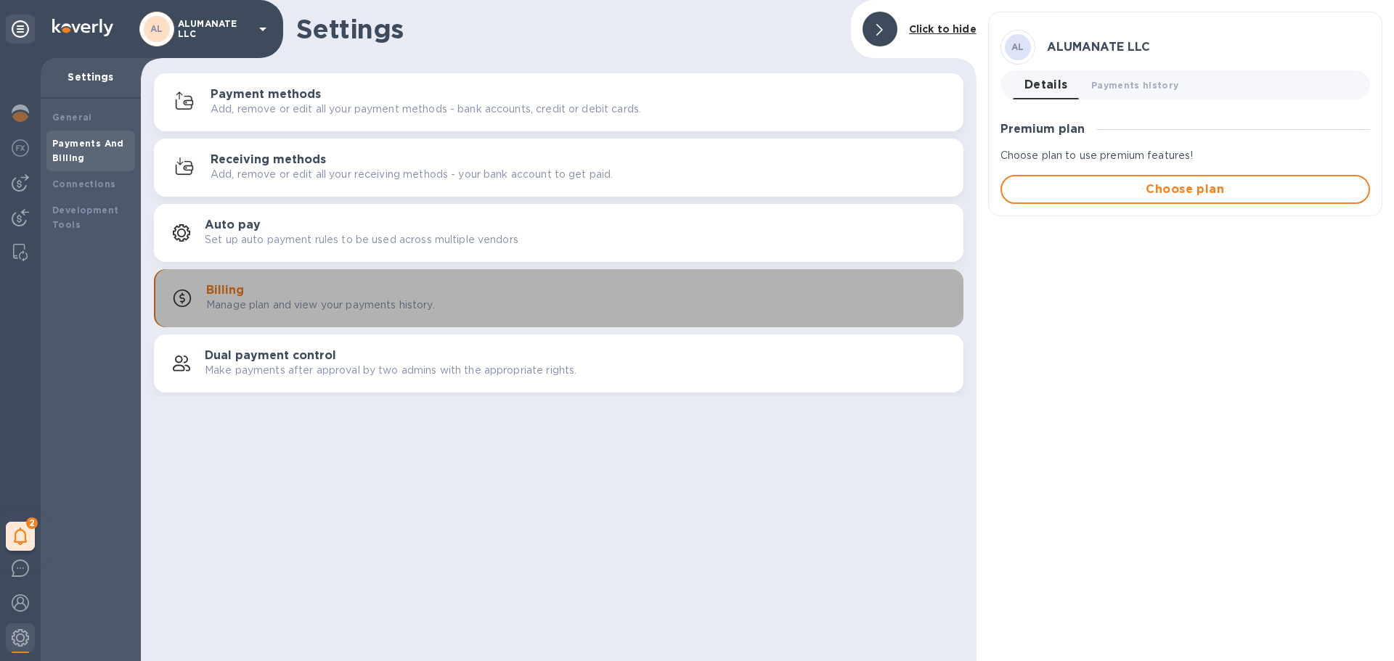
click at [291, 303] on p "Manage plan and view your payments history." at bounding box center [320, 305] width 229 height 15
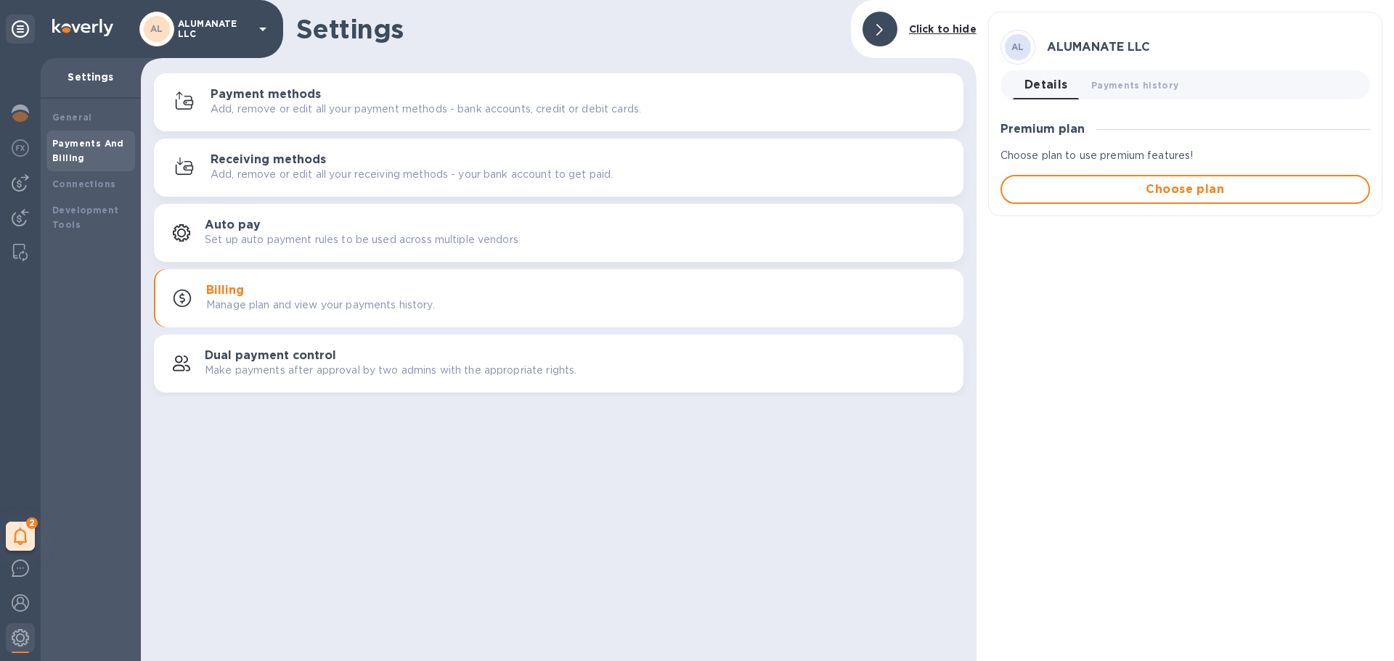
click at [290, 235] on p "Set up auto payment rules to be used across multiple vendors" at bounding box center [362, 239] width 314 height 15
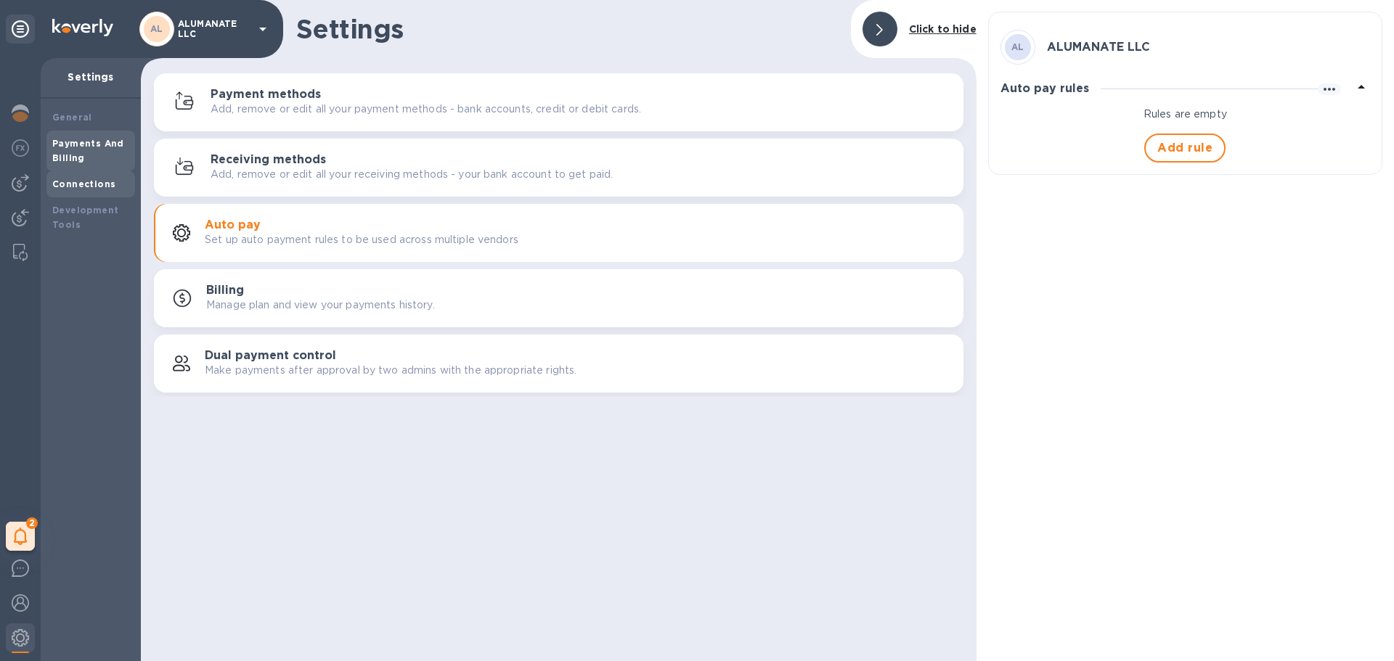
click at [60, 179] on b "Connections" at bounding box center [83, 184] width 63 height 11
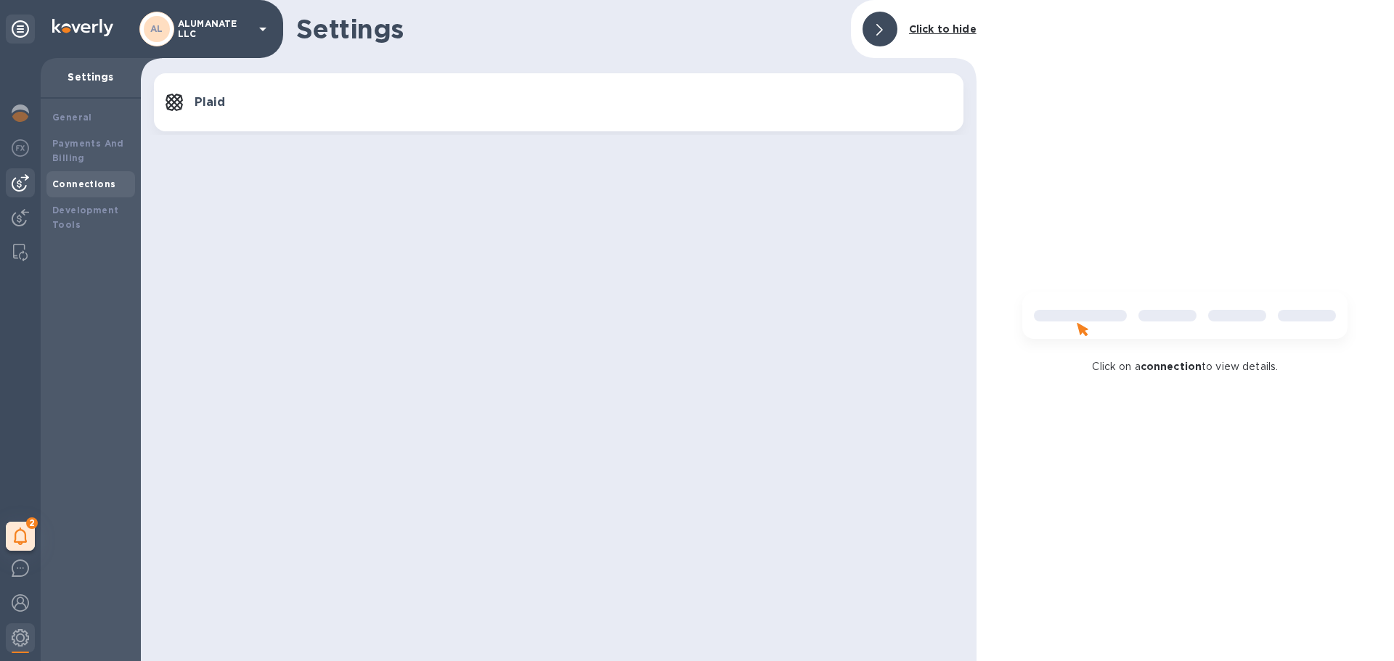
click at [21, 184] on img at bounding box center [20, 182] width 17 height 17
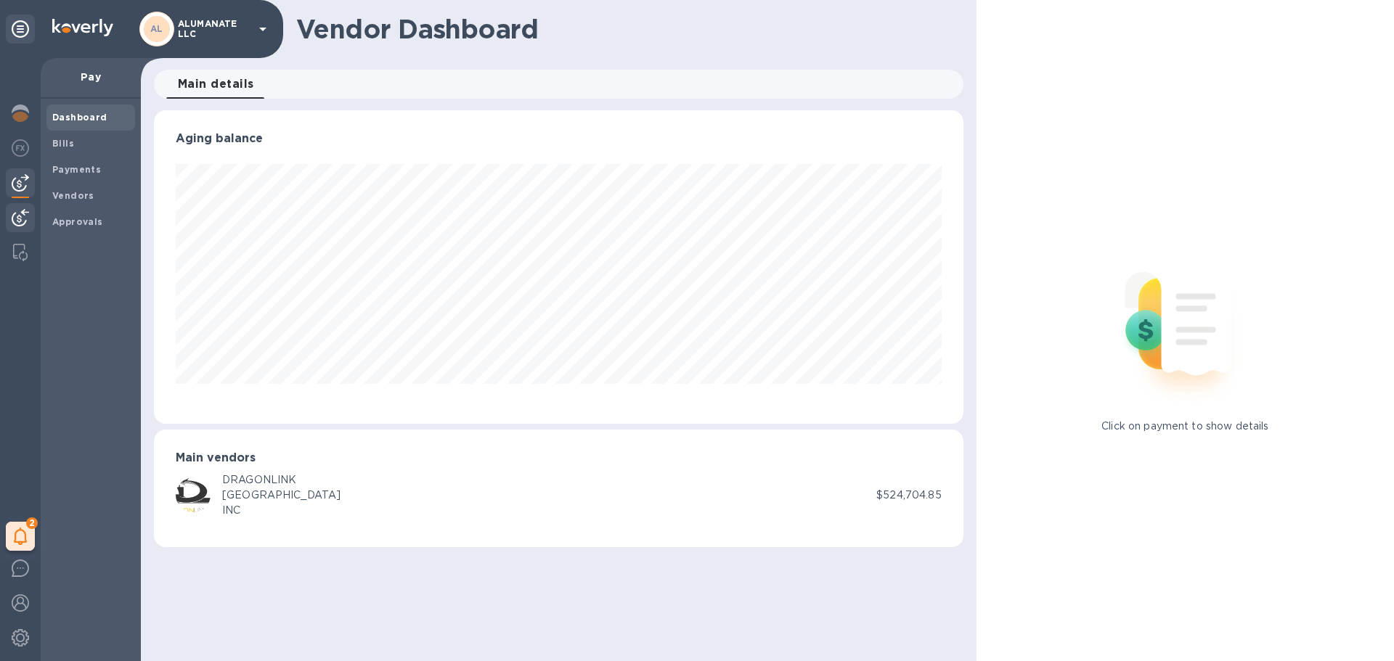
scroll to position [314, 809]
click at [18, 213] on img at bounding box center [20, 217] width 17 height 17
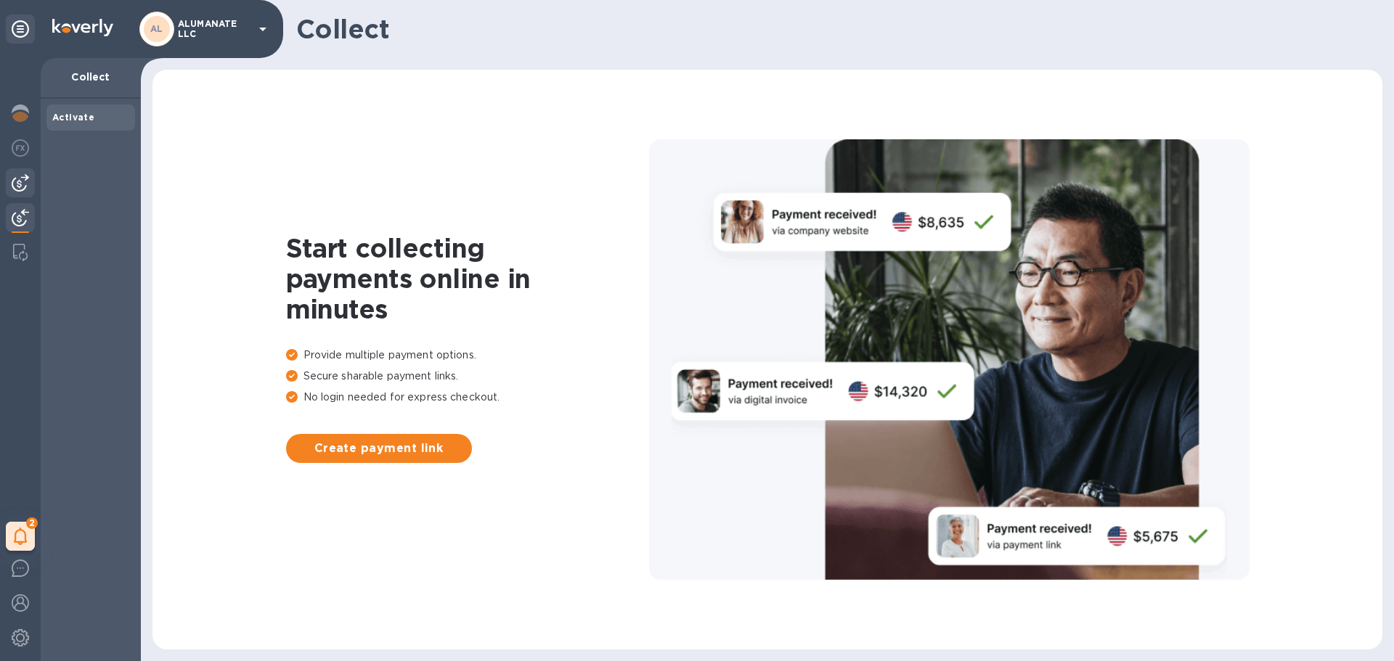
click at [24, 177] on img at bounding box center [20, 182] width 17 height 17
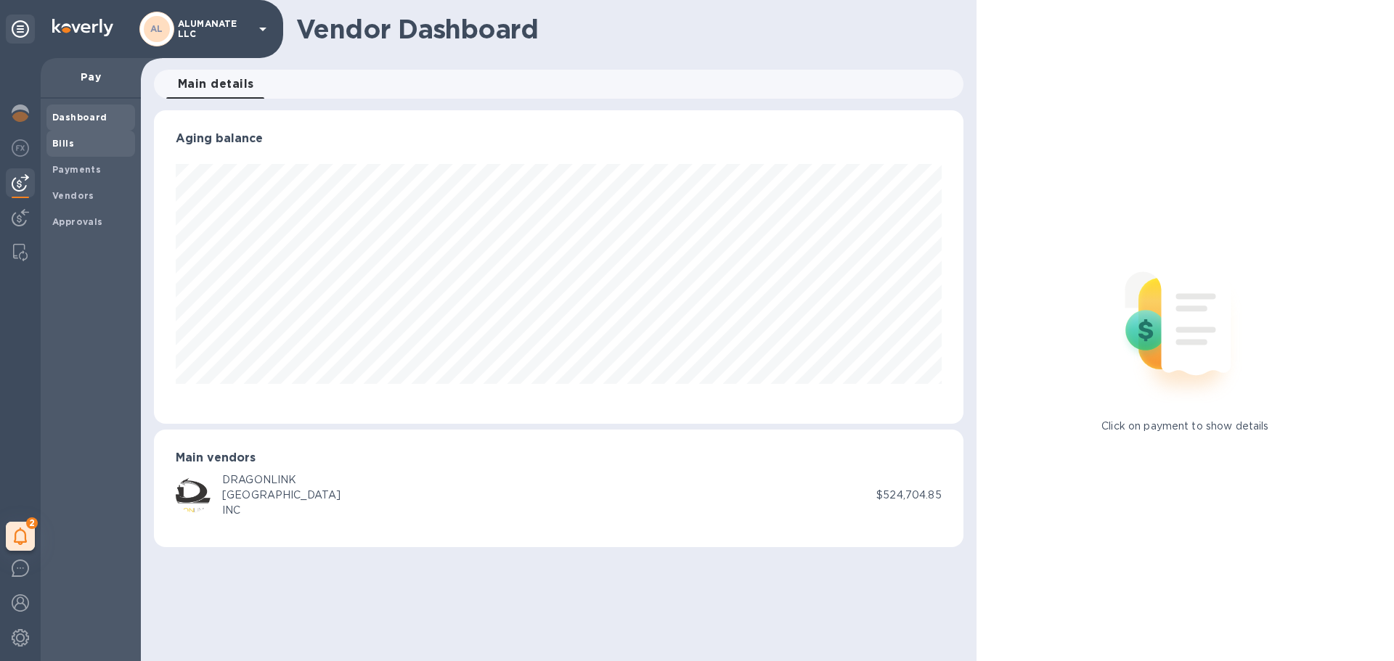
scroll to position [314, 809]
click at [60, 145] on b "Bills" at bounding box center [63, 143] width 22 height 11
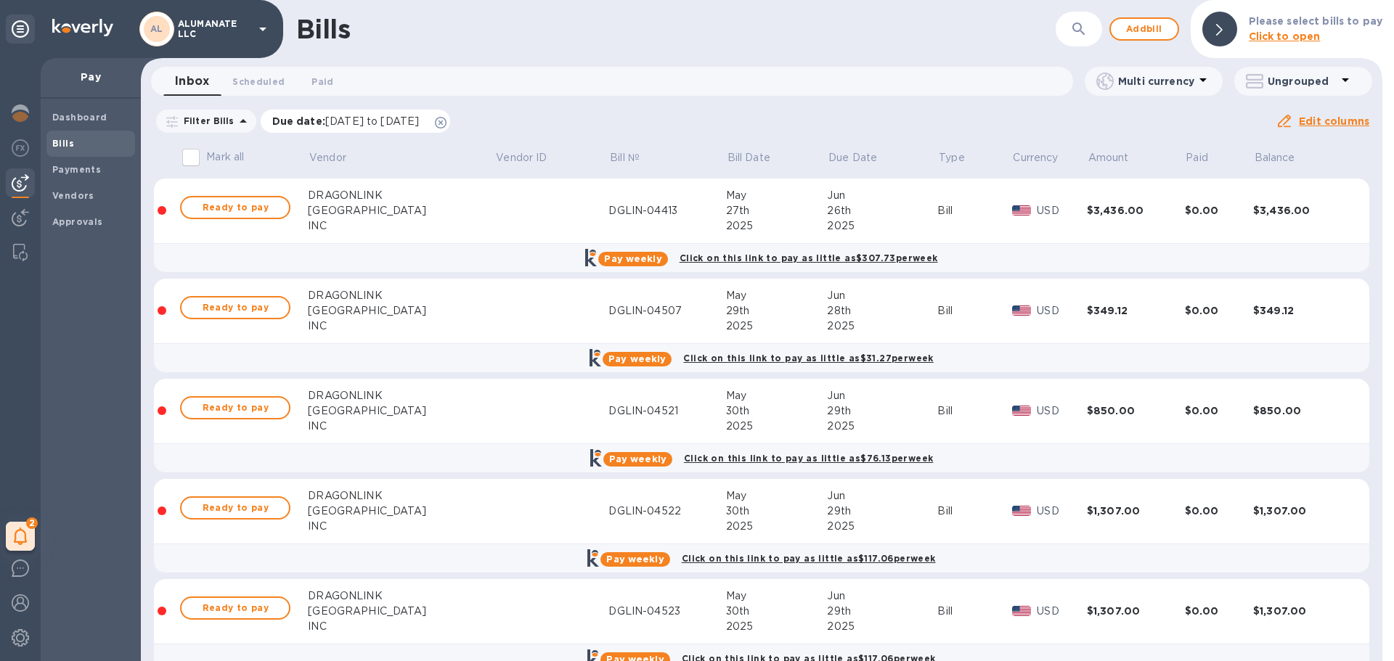
click at [446, 123] on icon at bounding box center [441, 123] width 12 height 12
click at [1326, 81] on p "Ungrouped" at bounding box center [1302, 81] width 69 height 15
click at [1163, 118] on div at bounding box center [697, 330] width 1394 height 661
click at [277, 85] on span "Scheduled 0" at bounding box center [258, 81] width 52 height 15
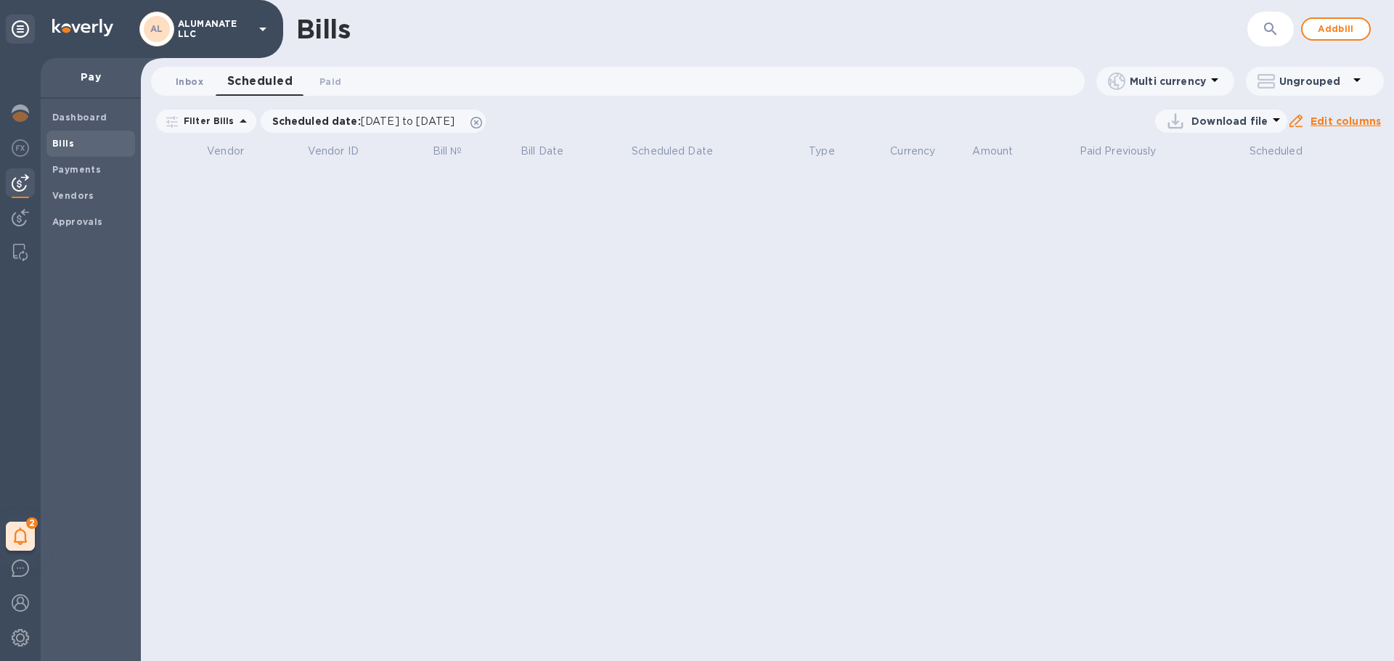
click at [192, 77] on span "Inbox 0" at bounding box center [190, 81] width 28 height 15
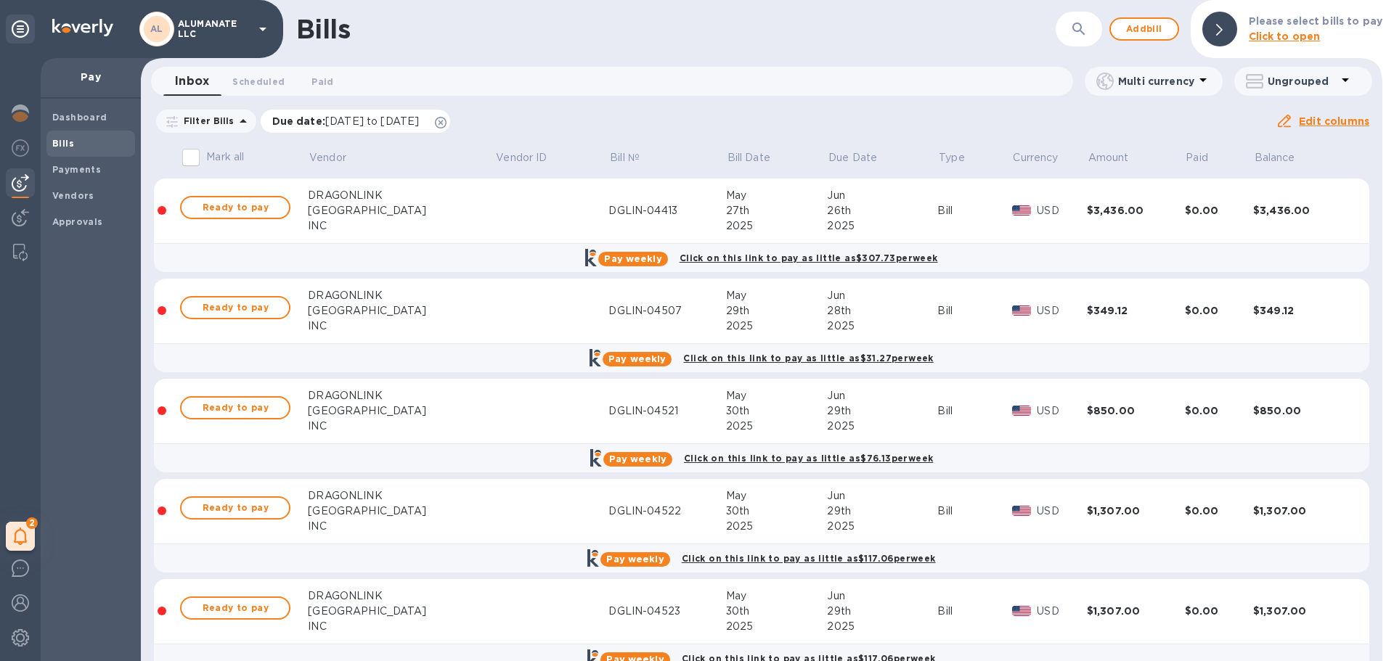
click at [446, 121] on icon at bounding box center [441, 123] width 12 height 12
